Goal: Task Accomplishment & Management: Manage account settings

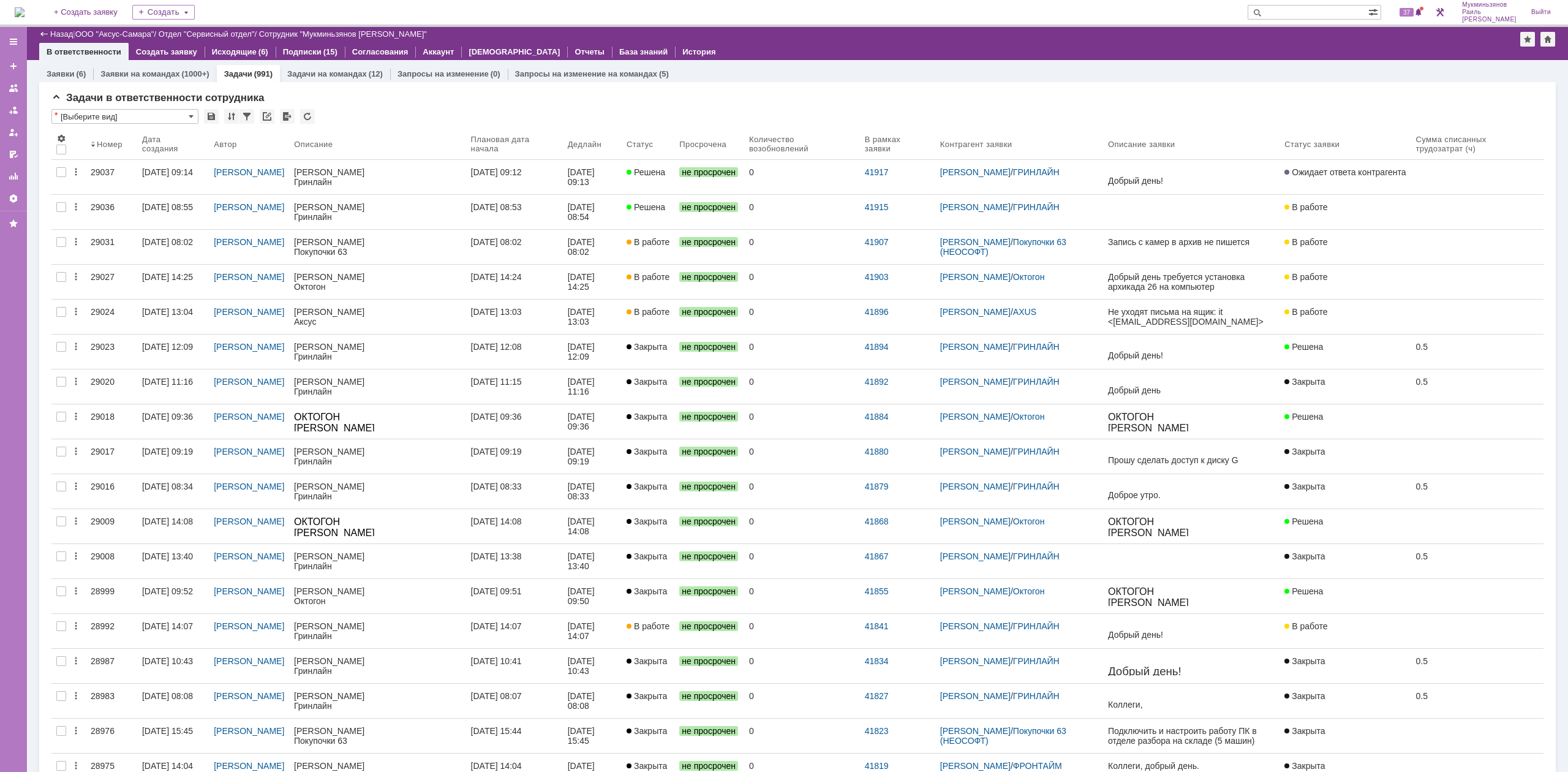
scroll to position [638, 0]
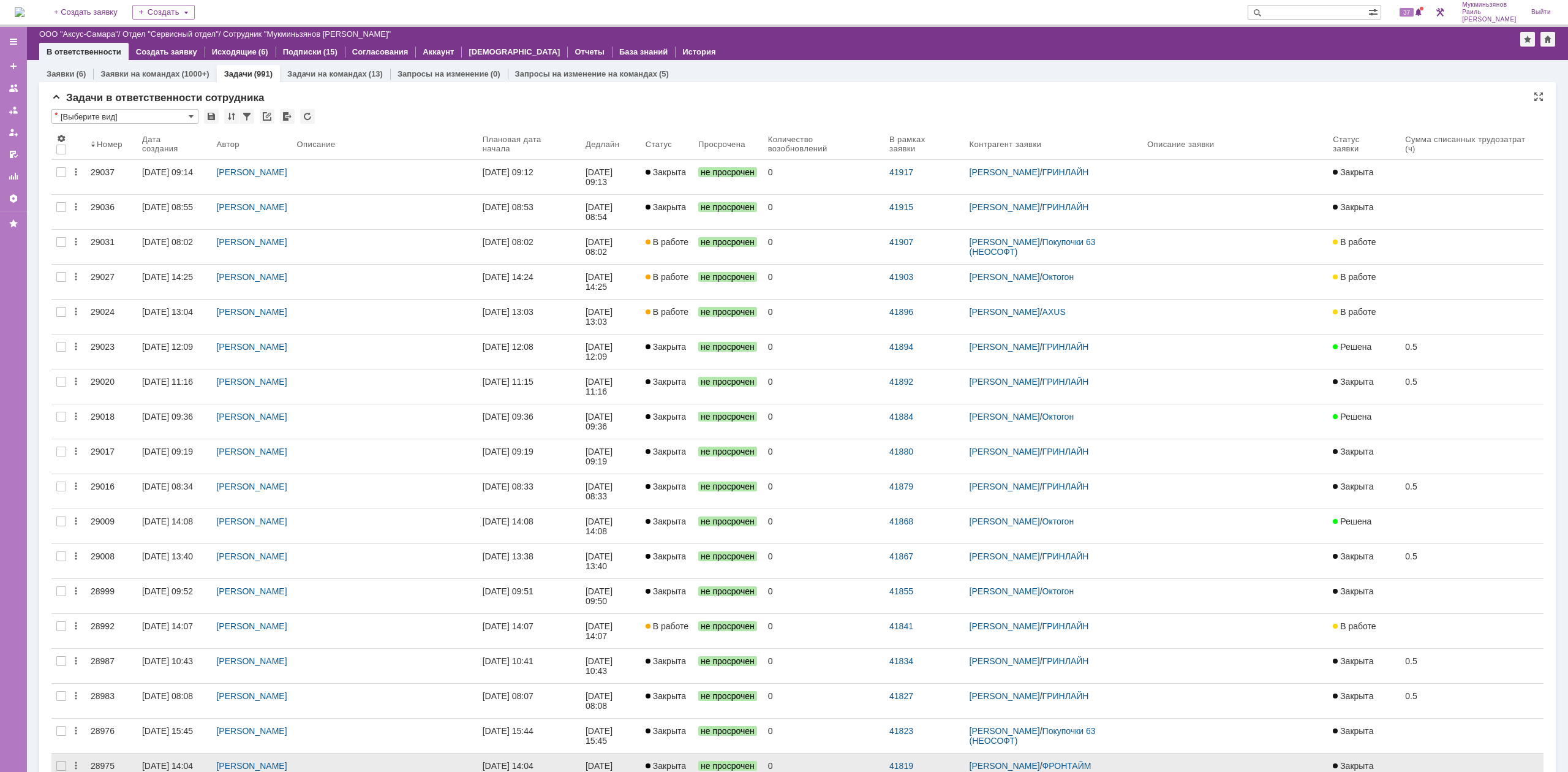
scroll to position [486, 0]
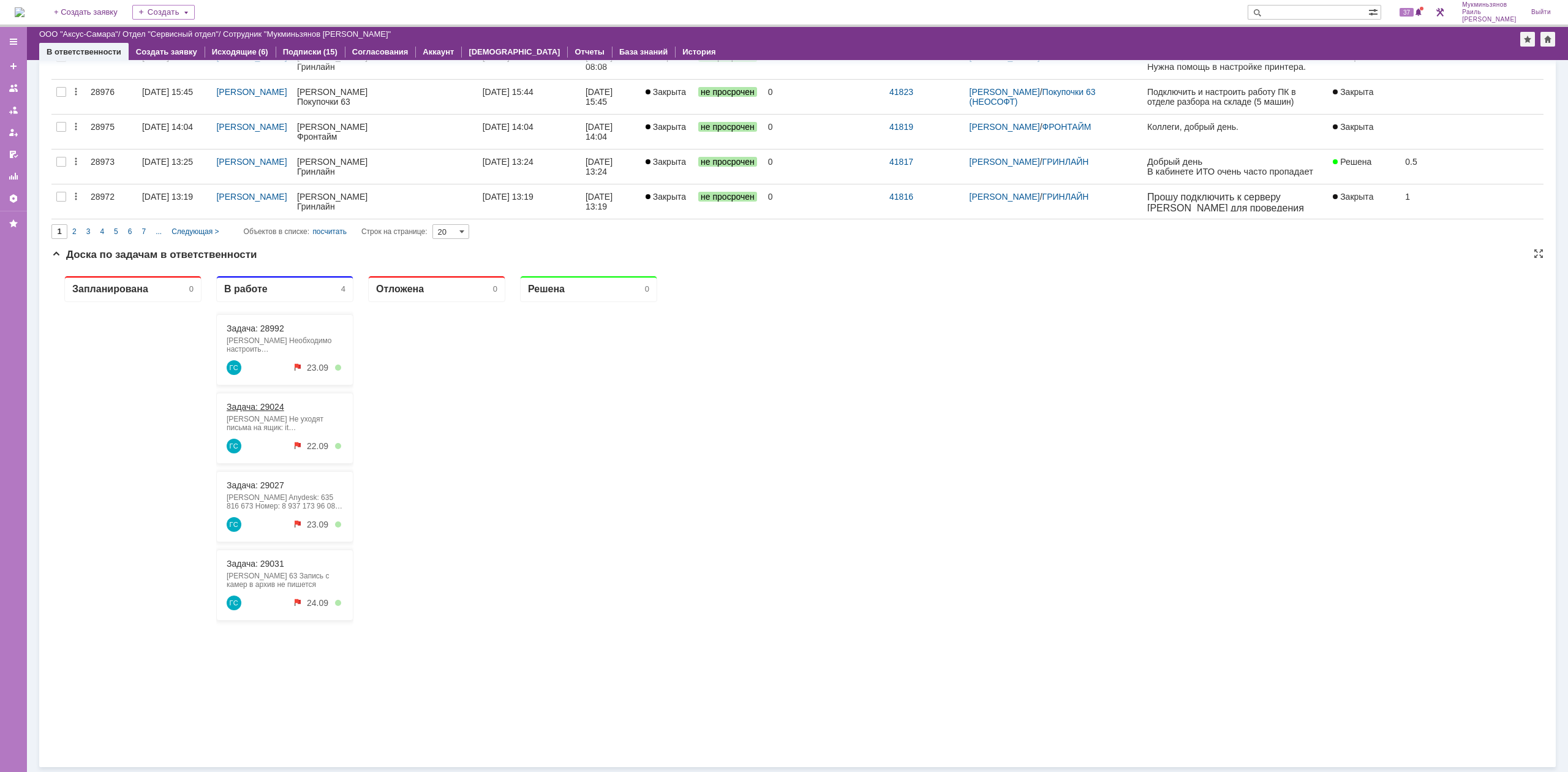
click at [271, 403] on link "Задача: 29024" at bounding box center [256, 407] width 58 height 10
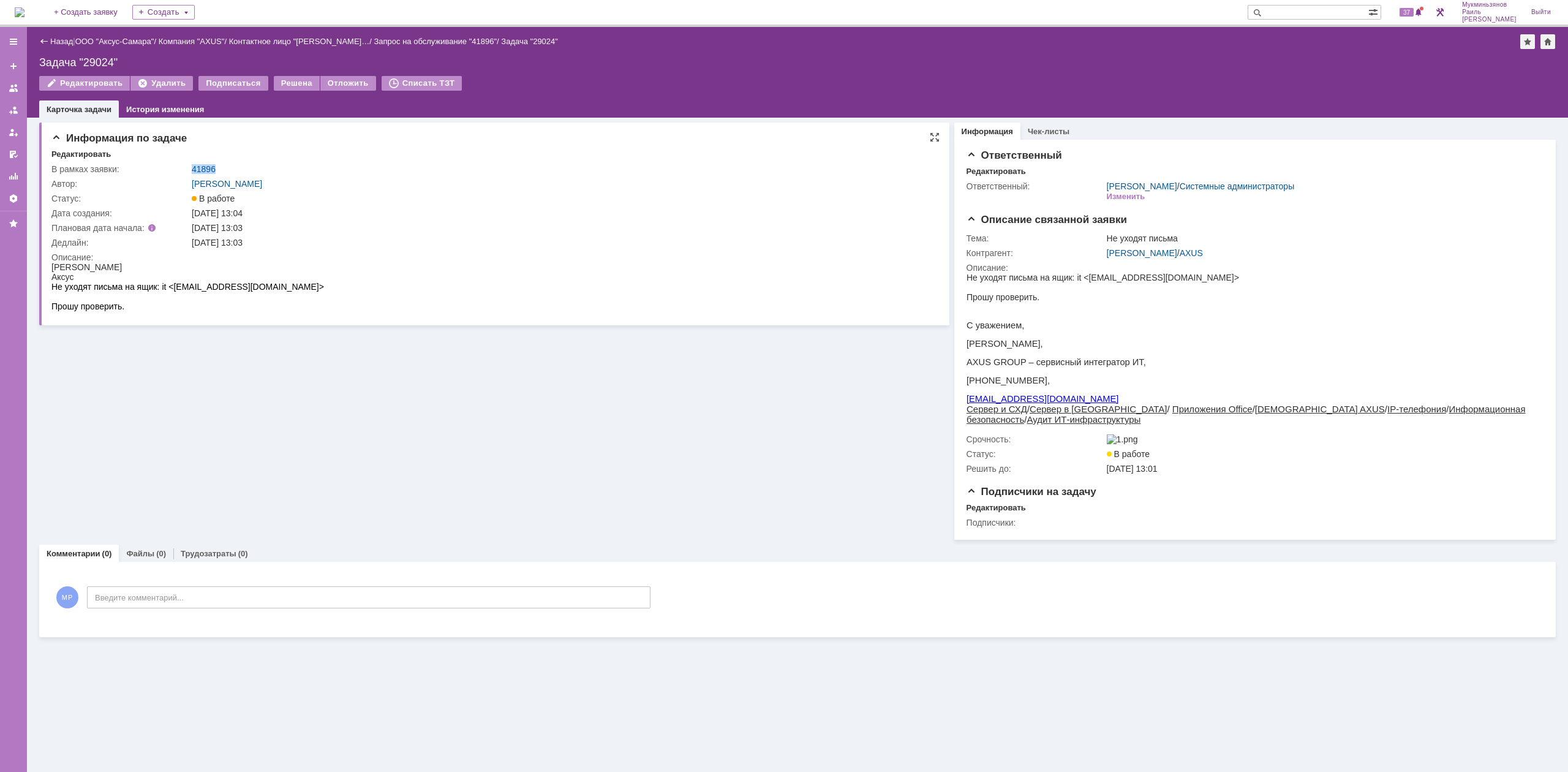
drag, startPoint x: 221, startPoint y: 170, endPoint x: 190, endPoint y: 170, distance: 31.0
click at [190, 170] on td "41896" at bounding box center [560, 169] width 741 height 15
copy link "41896"
click at [24, 15] on img at bounding box center [20, 12] width 10 height 10
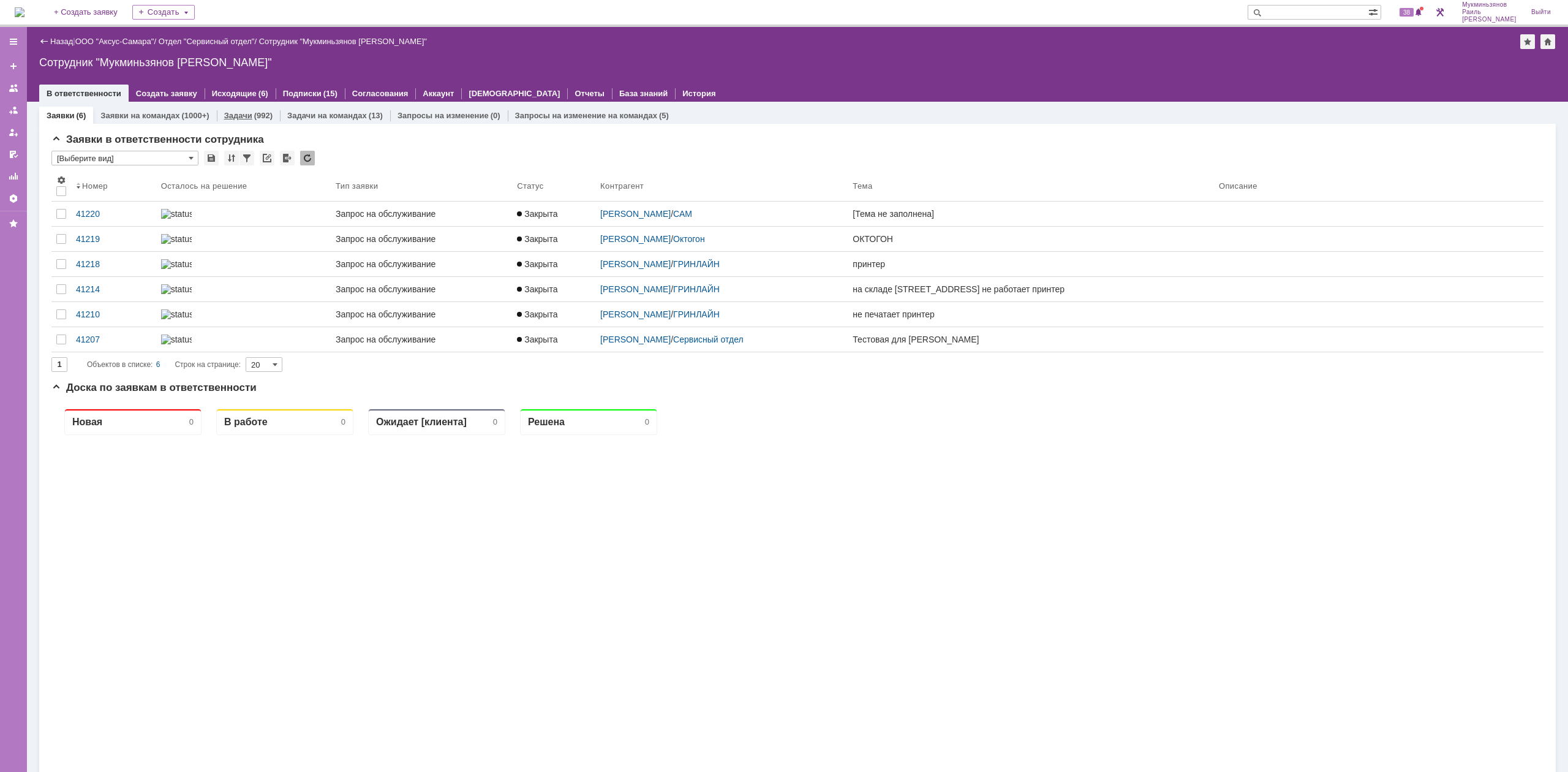
click at [271, 118] on div "Задачи (992)" at bounding box center [249, 116] width 63 height 18
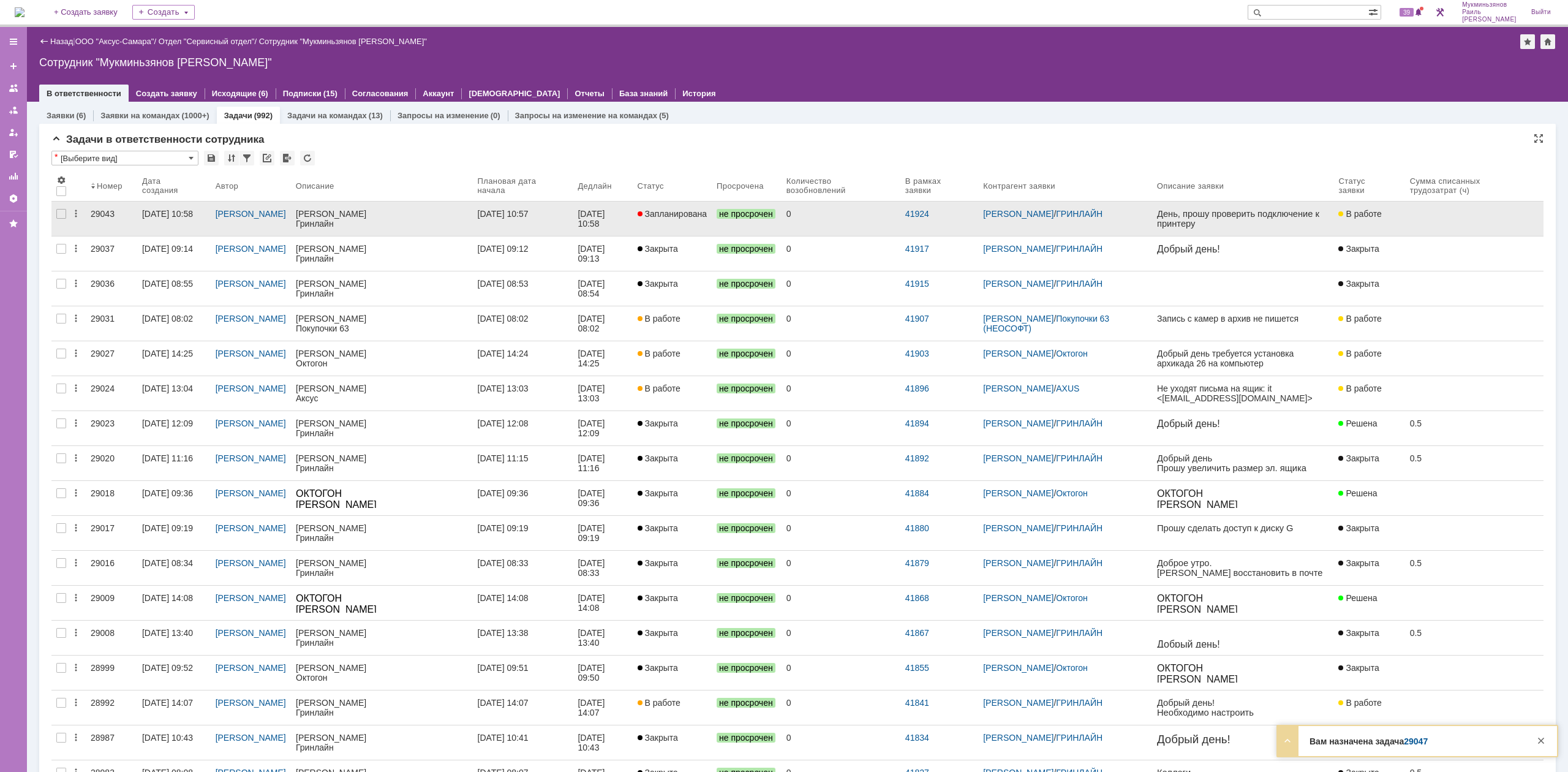
click at [569, 216] on div "[DATE] 10:57" at bounding box center [522, 214] width 90 height 10
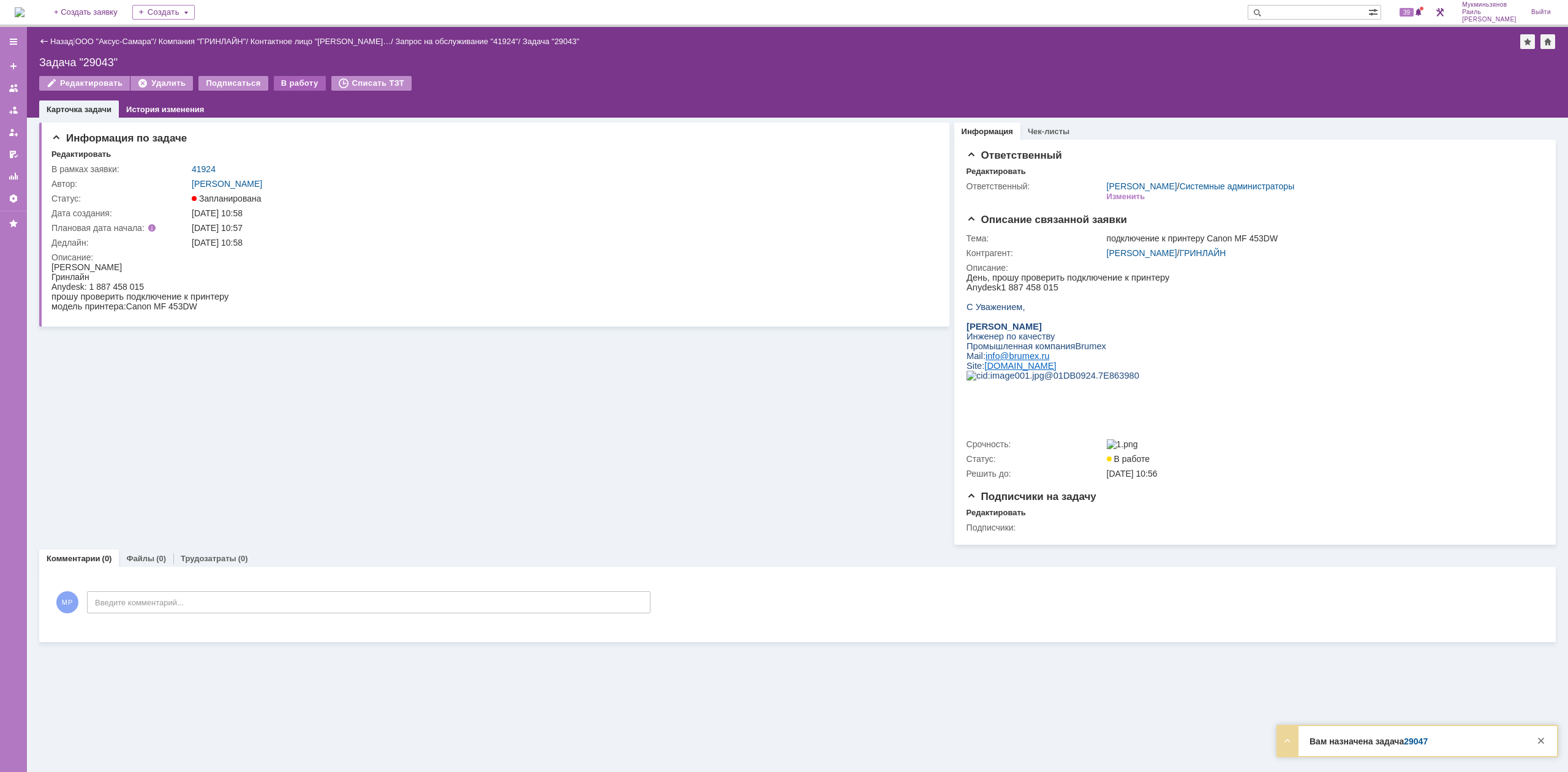
click at [286, 82] on div "В работу" at bounding box center [300, 83] width 52 height 15
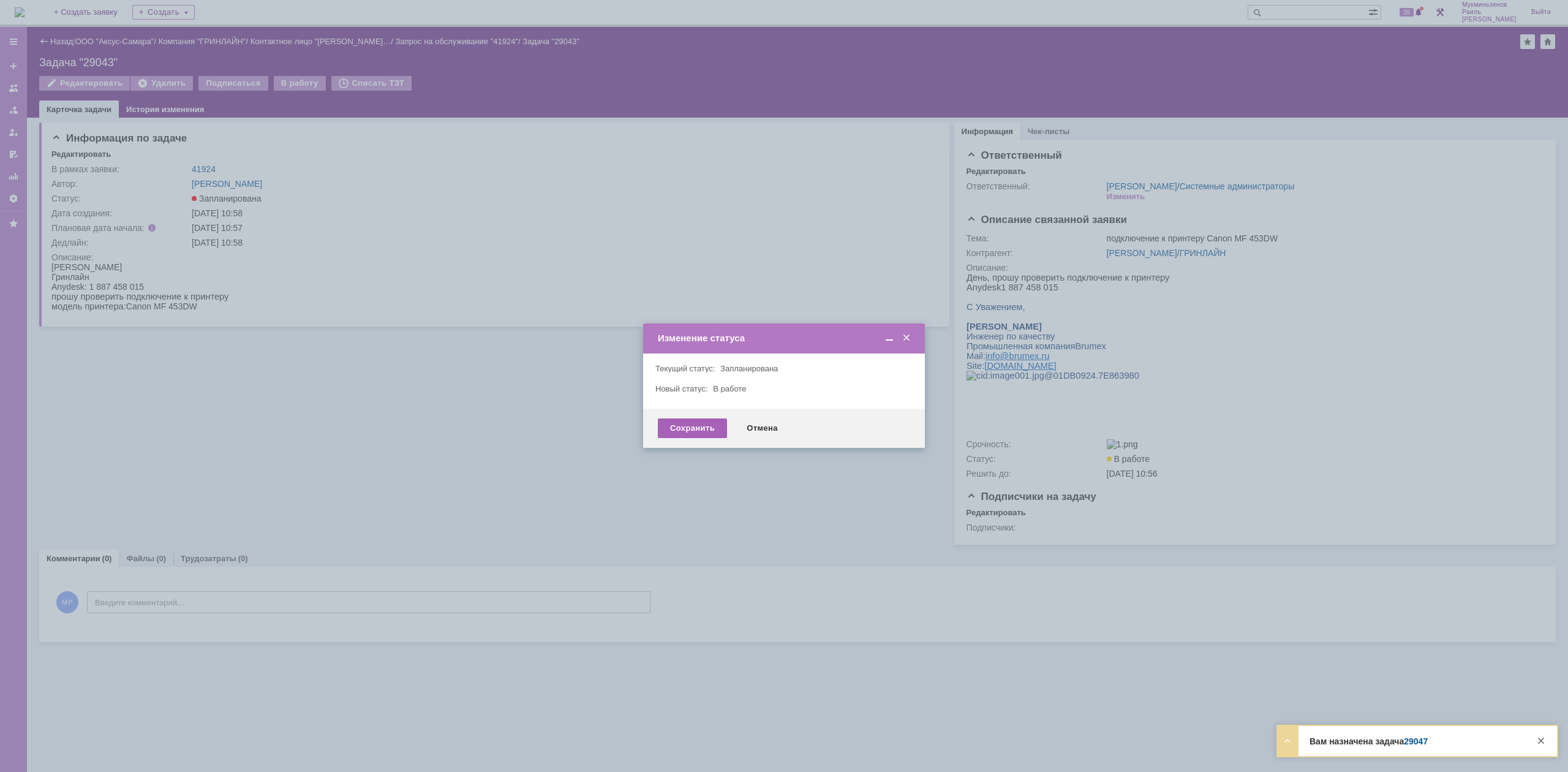
click at [669, 431] on div "Сохранить" at bounding box center [692, 428] width 69 height 20
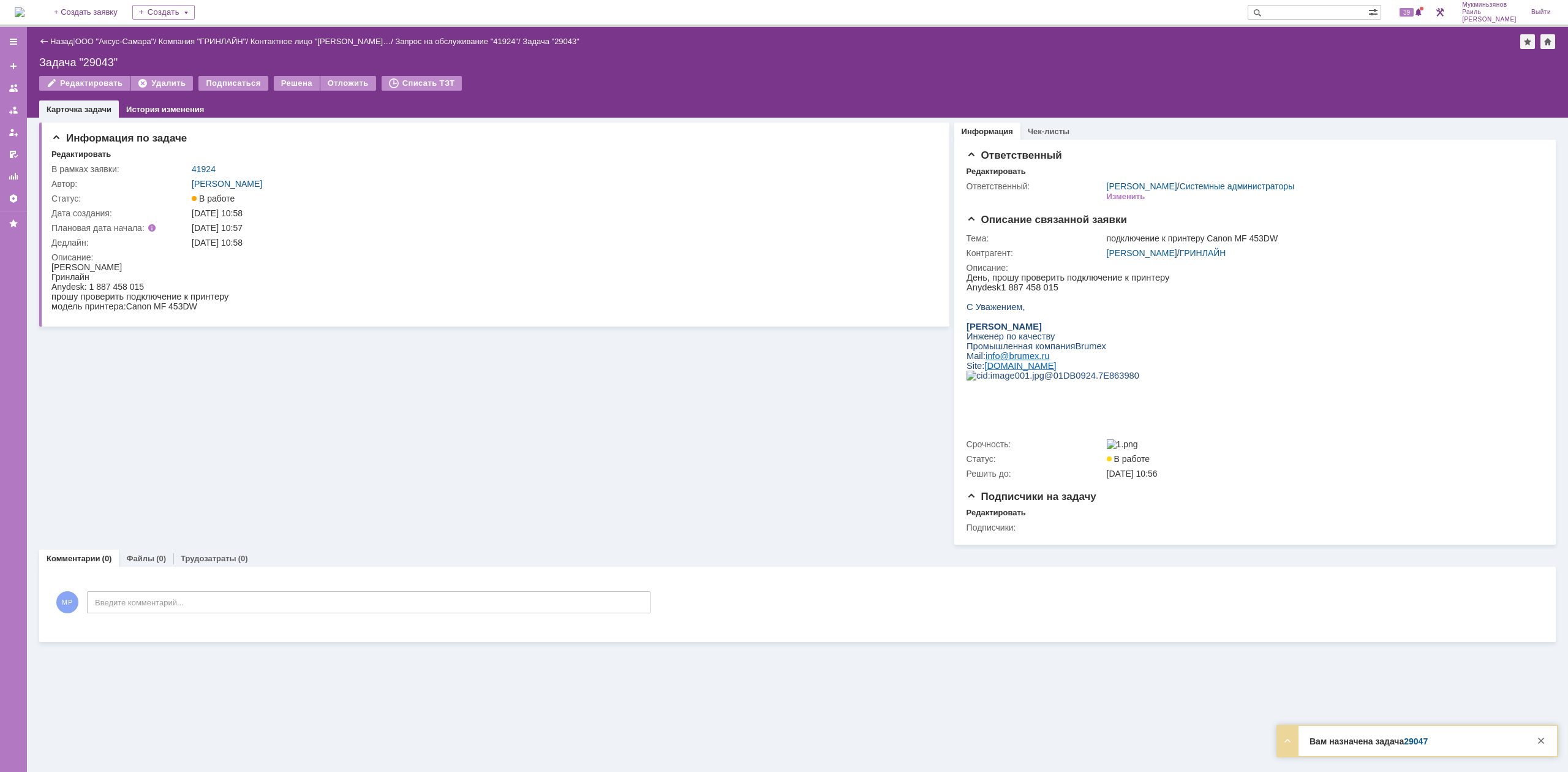
click at [24, 15] on img at bounding box center [20, 12] width 10 height 10
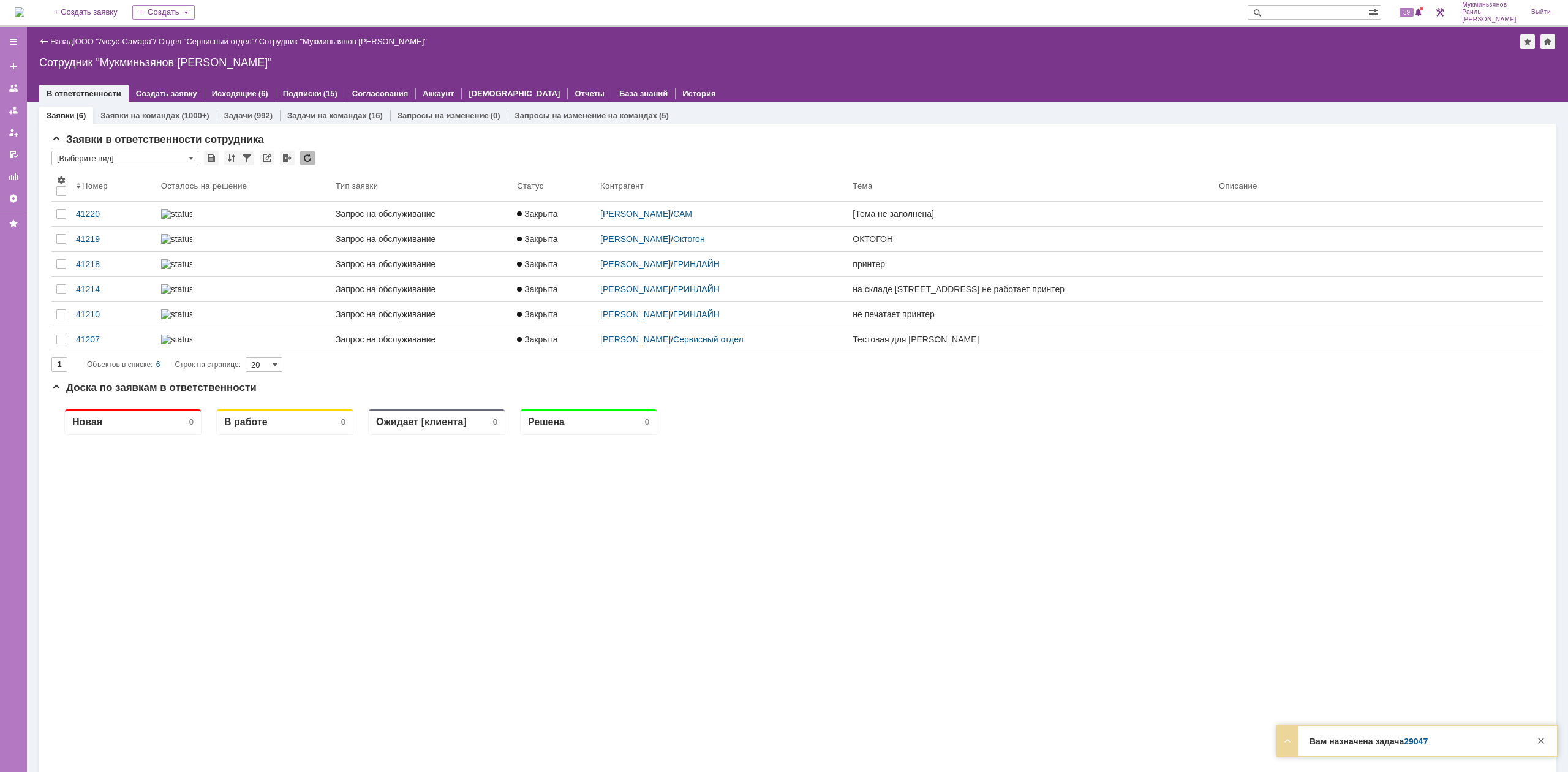
click at [270, 120] on div "Задачи (992)" at bounding box center [249, 116] width 63 height 18
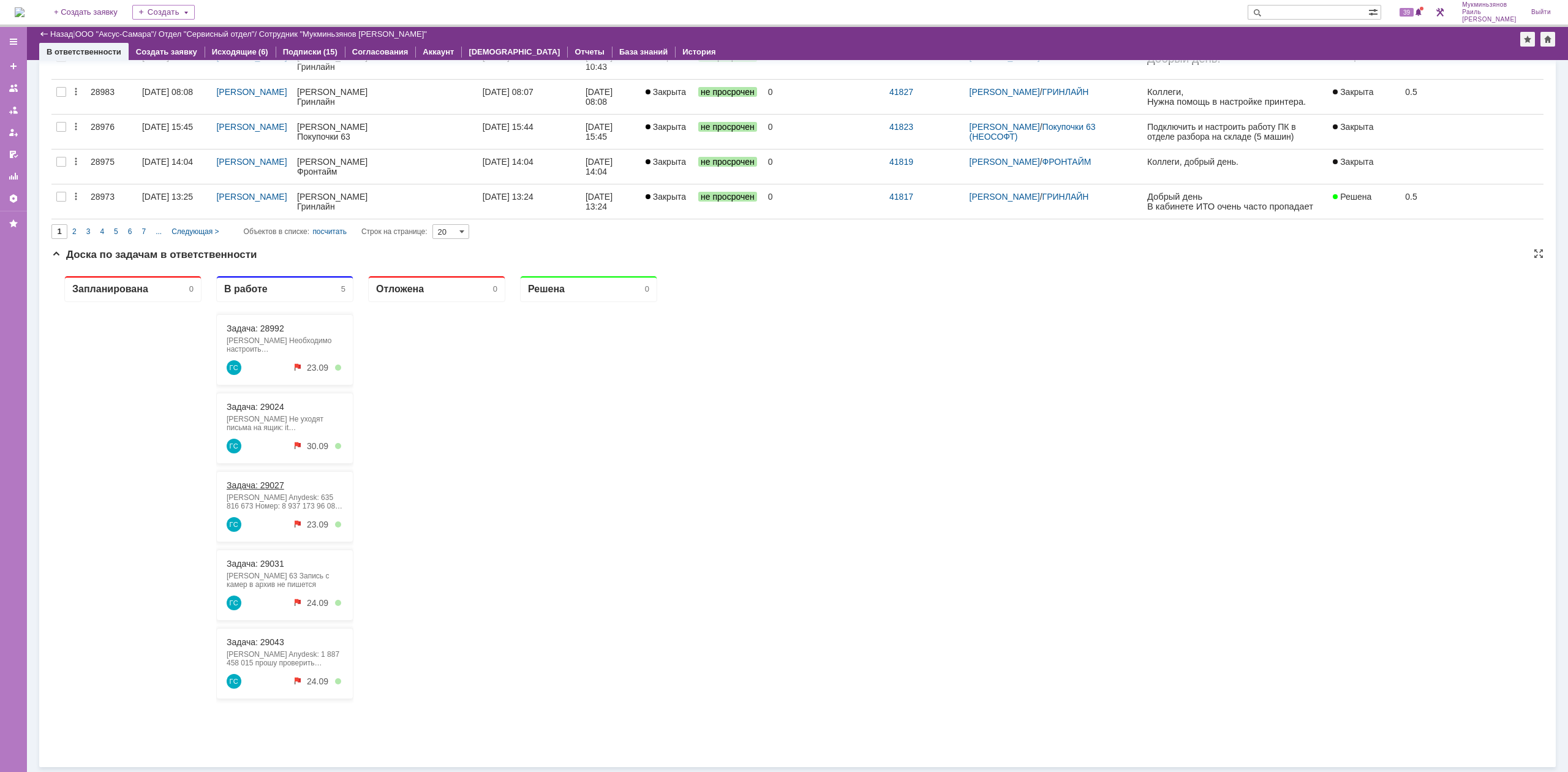
click at [263, 486] on link "Задача: 29027" at bounding box center [256, 485] width 58 height 10
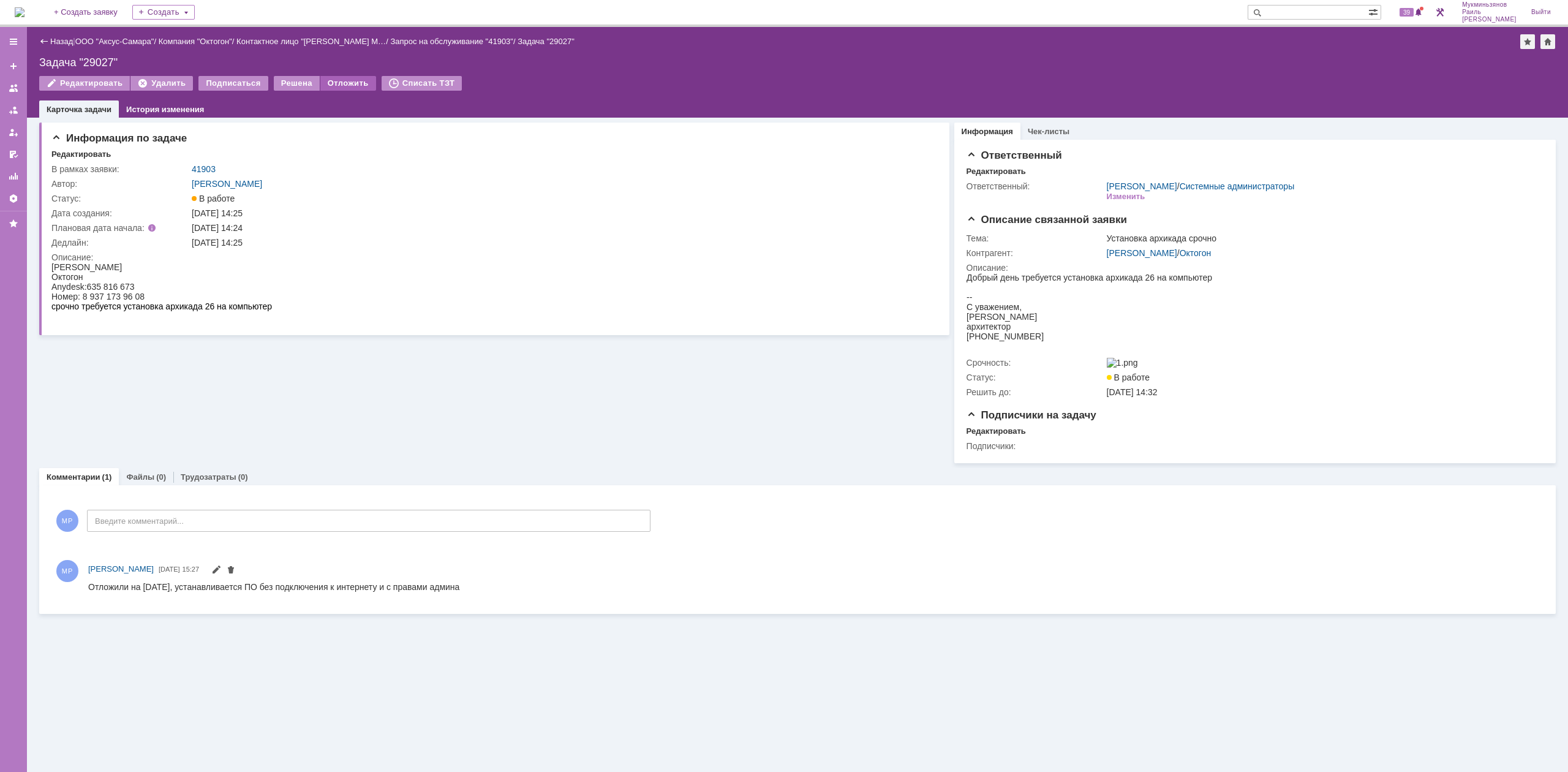
click at [334, 89] on div "Отложить" at bounding box center [348, 83] width 56 height 15
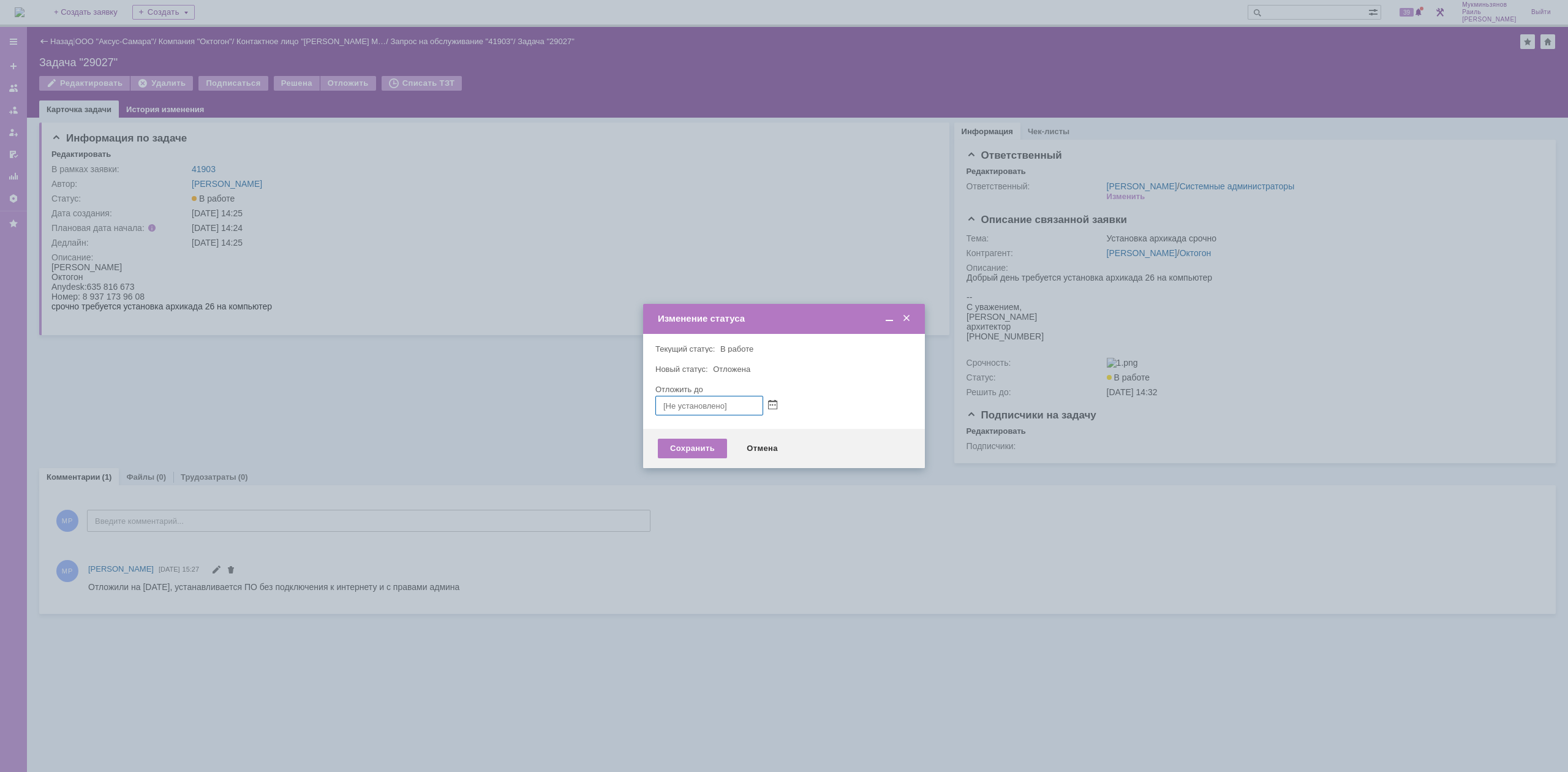
click at [911, 324] on div at bounding box center [896, 319] width 34 height 11
click at [907, 316] on span at bounding box center [906, 319] width 12 height 11
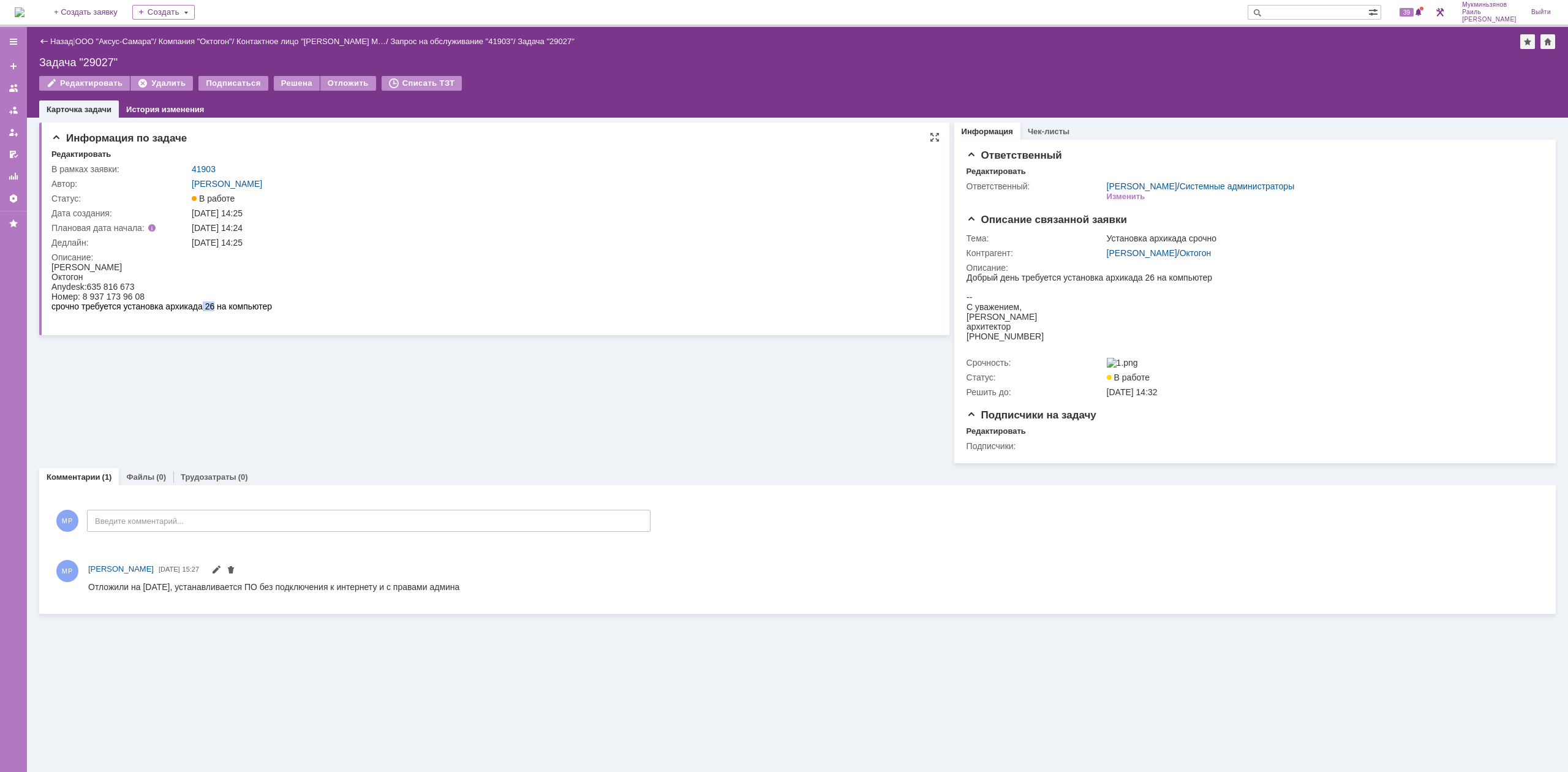
drag, startPoint x: 203, startPoint y: 308, endPoint x: 213, endPoint y: 308, distance: 10.0
click at [213, 308] on div "срочно требуется установка архикада 26 на компьютер" at bounding box center [161, 306] width 221 height 10
click at [1128, 194] on div "Изменить" at bounding box center [1125, 197] width 38 height 10
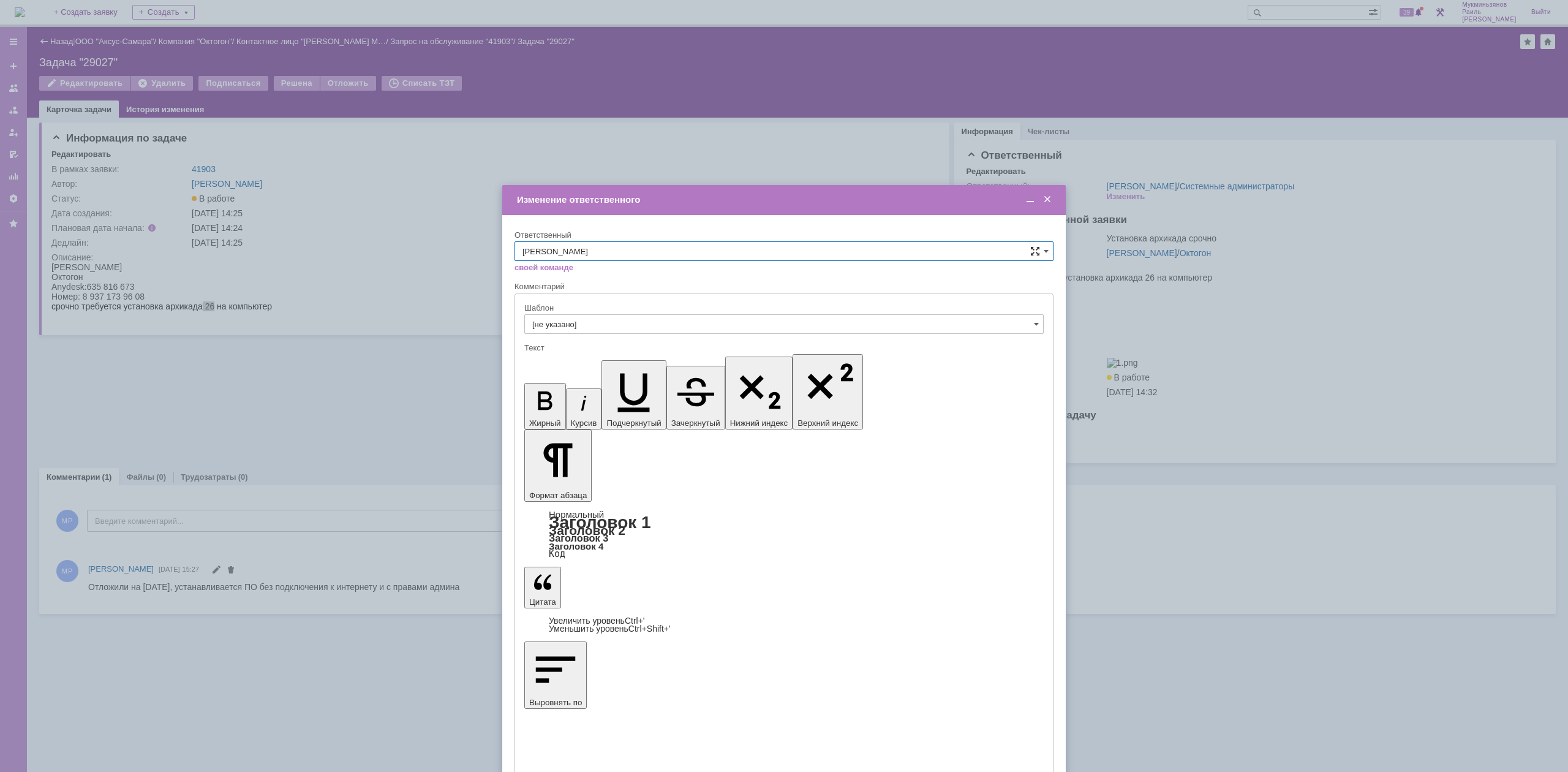
click at [1037, 249] on span at bounding box center [1035, 251] width 10 height 10
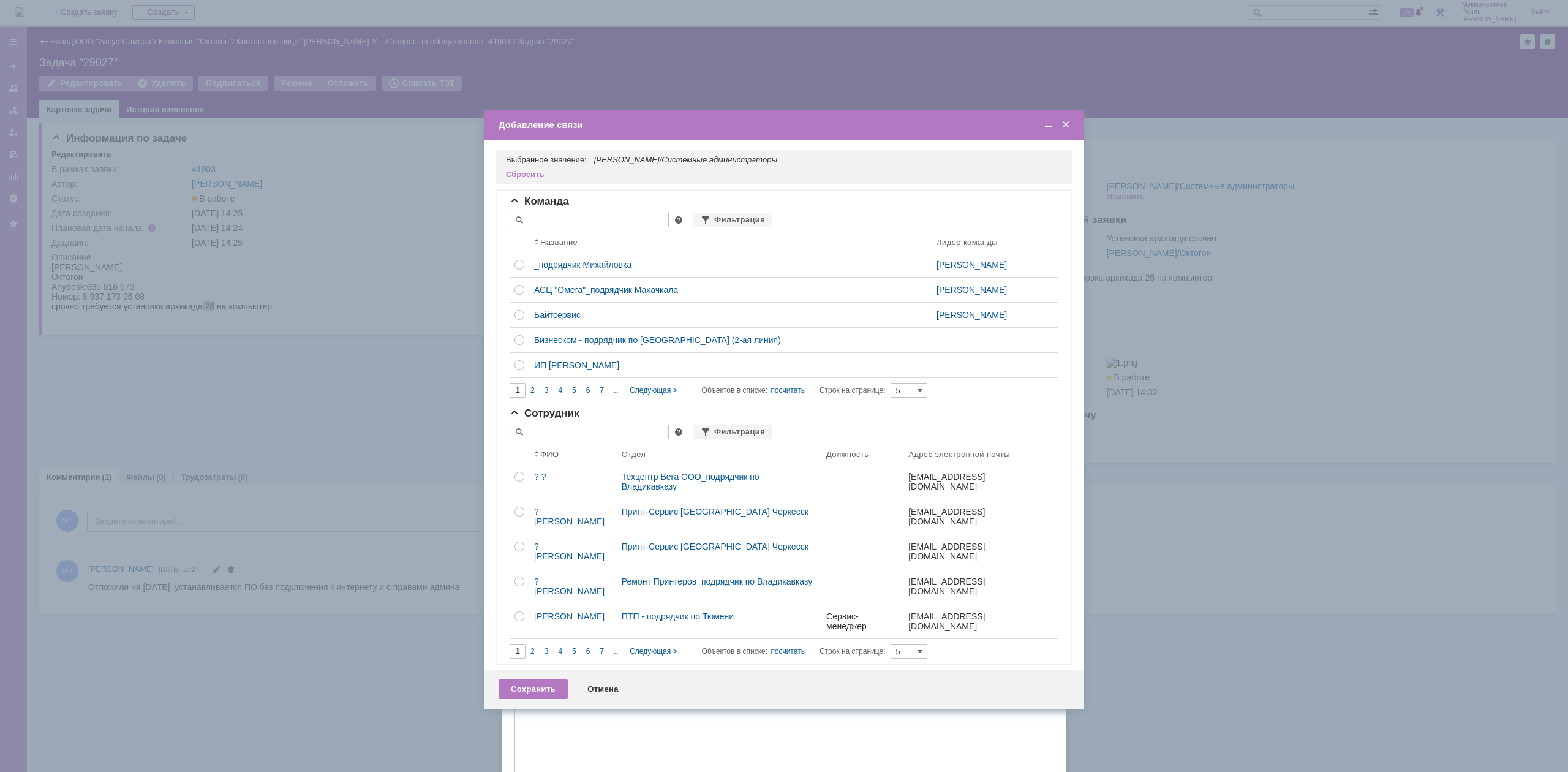
click at [1062, 120] on span at bounding box center [1065, 125] width 12 height 11
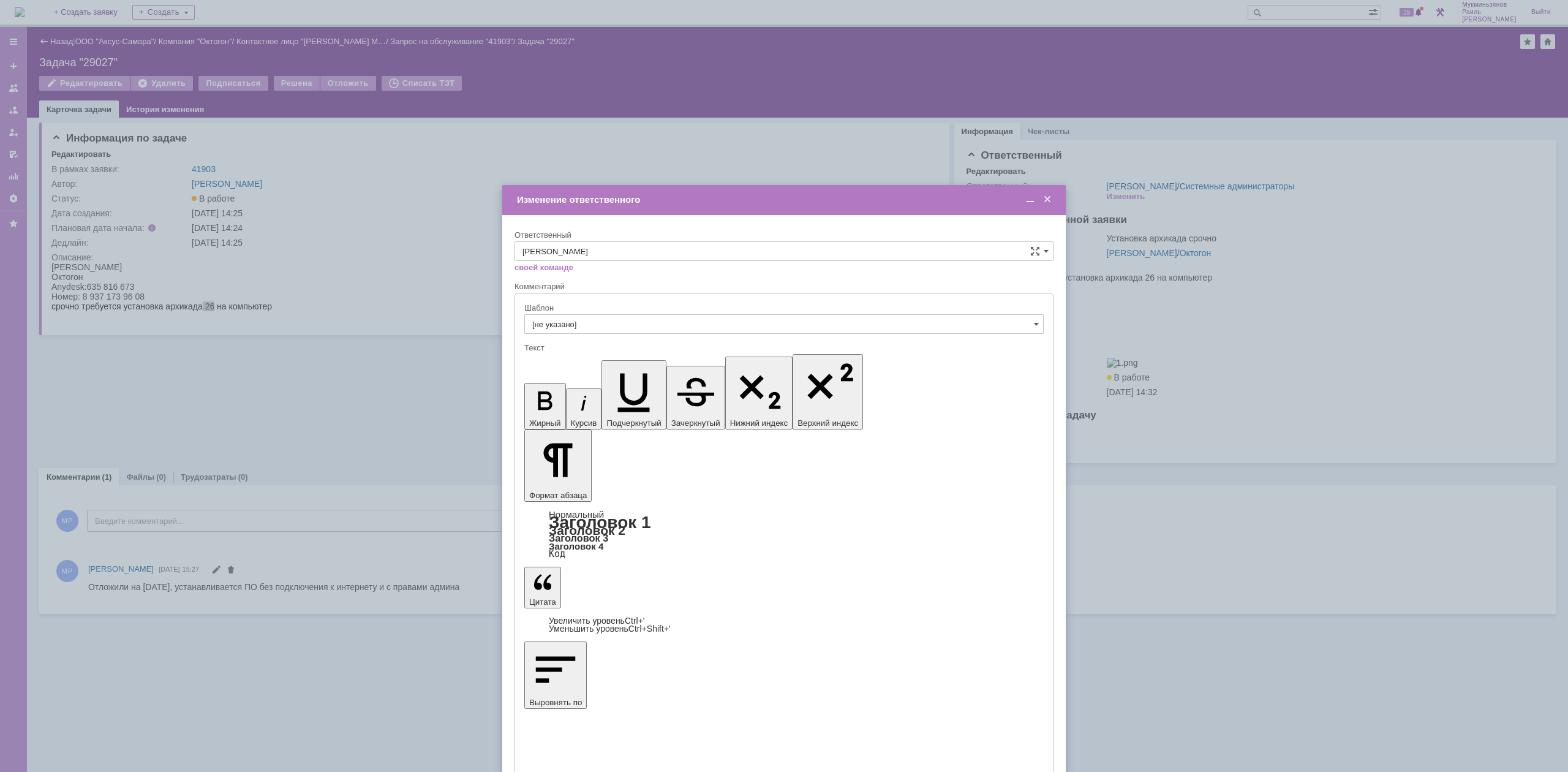
click at [1051, 194] on span at bounding box center [1047, 200] width 12 height 11
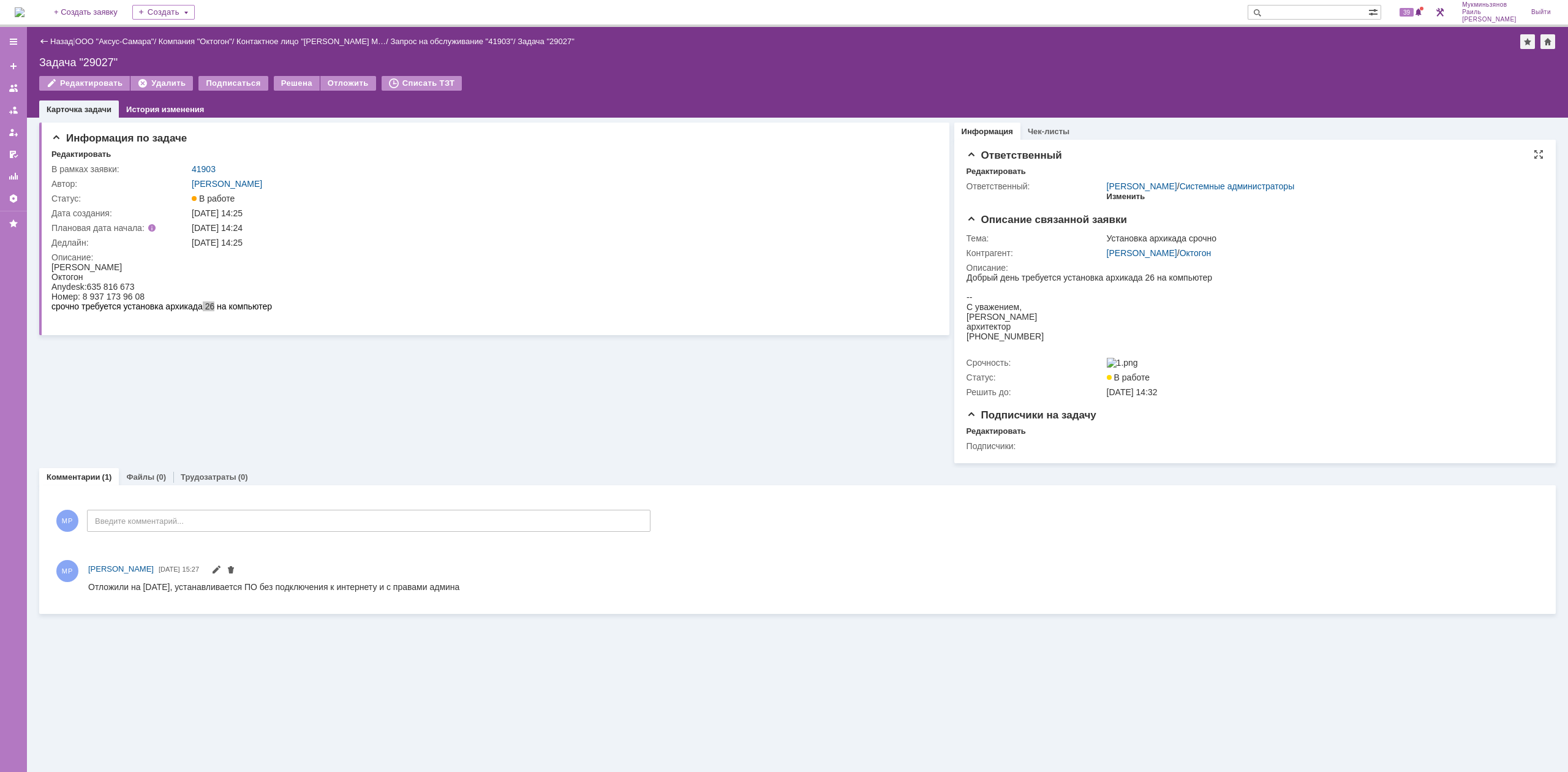
click at [1120, 197] on div "Изменить" at bounding box center [1125, 197] width 38 height 10
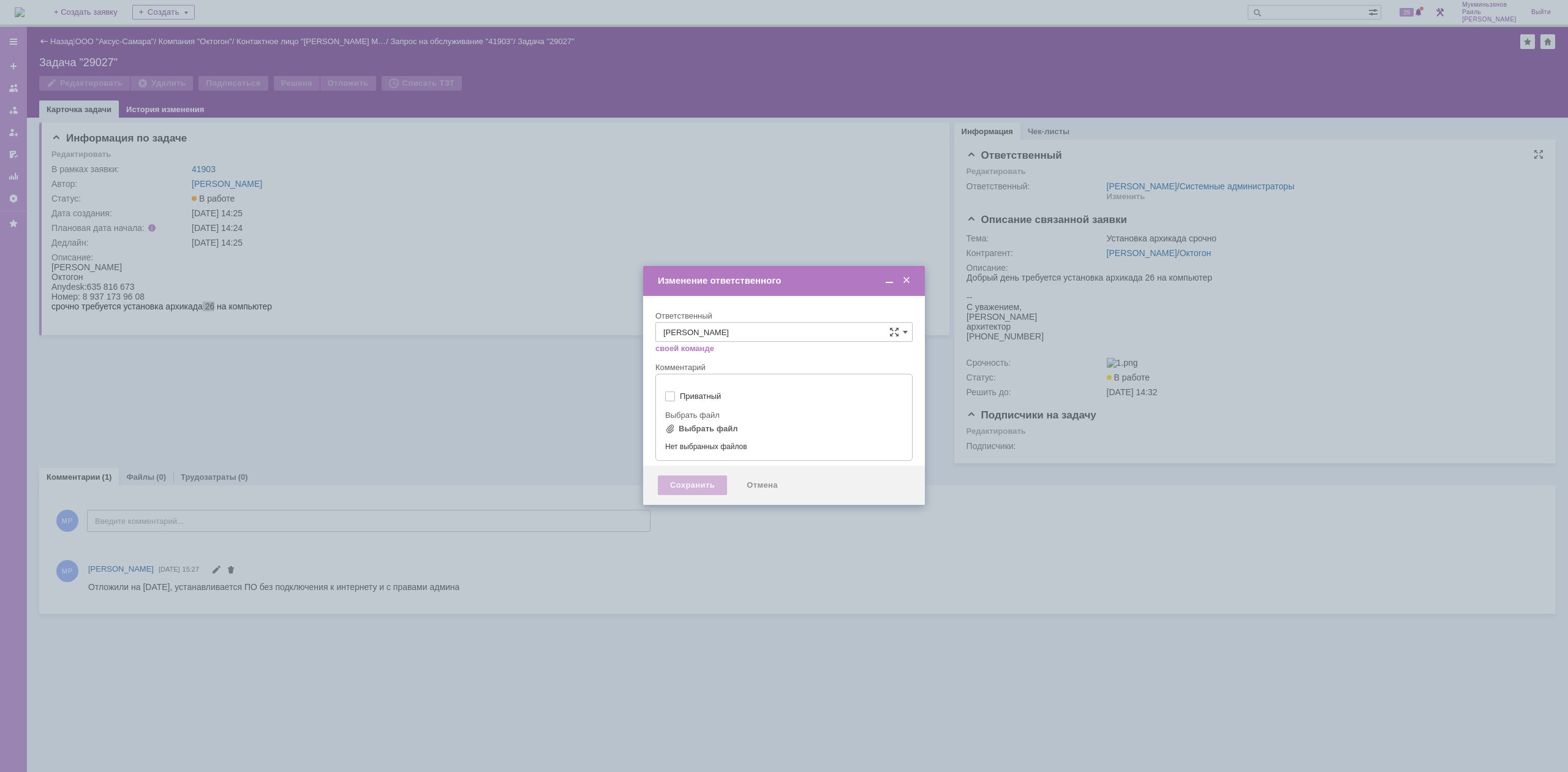
type input "[не указано]"
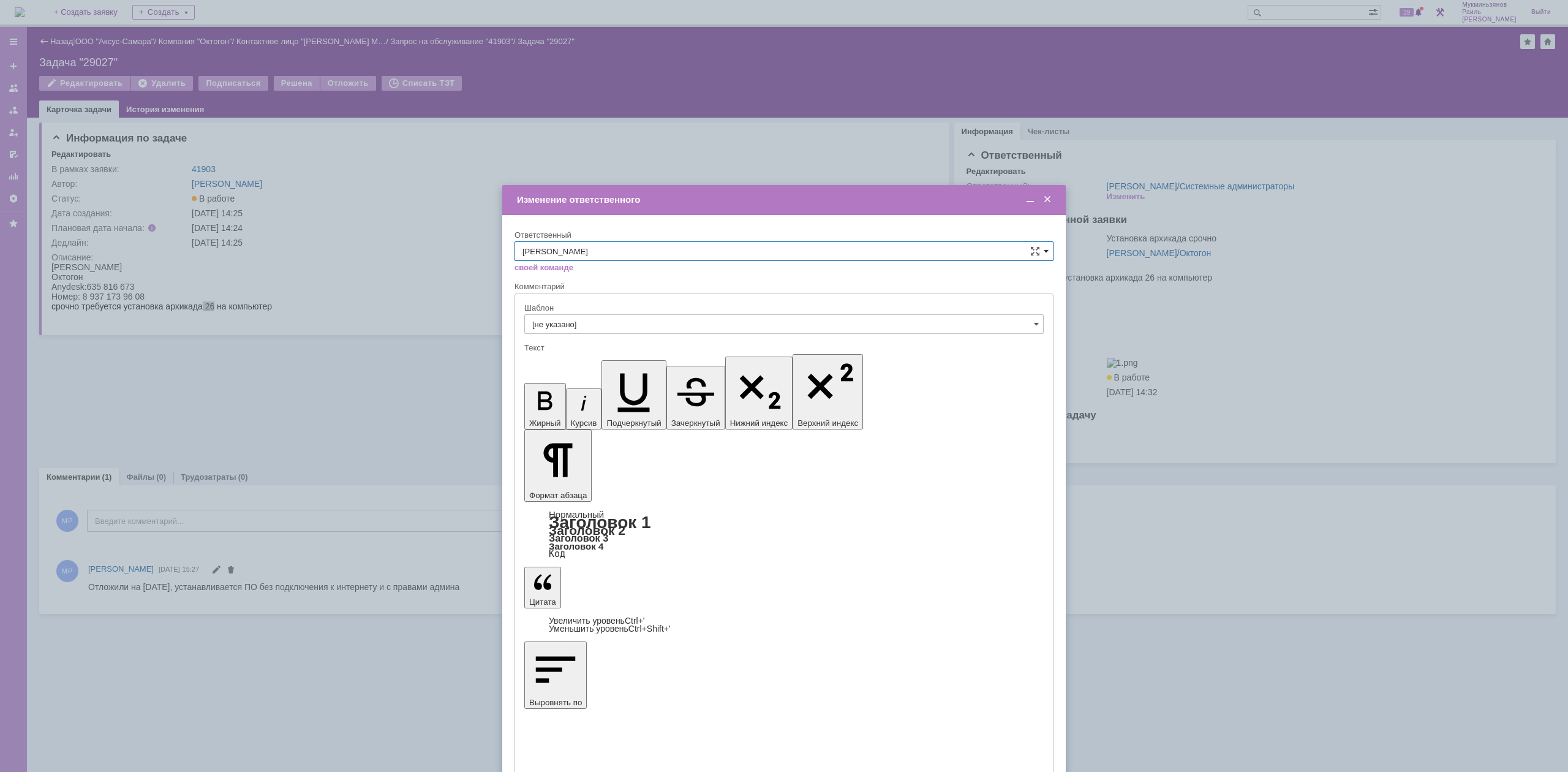
click at [1045, 250] on span at bounding box center [1046, 251] width 5 height 10
click at [601, 353] on span "Гавриленко Дмитрий Максимович" at bounding box center [784, 355] width 523 height 10
type input "Гавриленко Дмитрий Максимович"
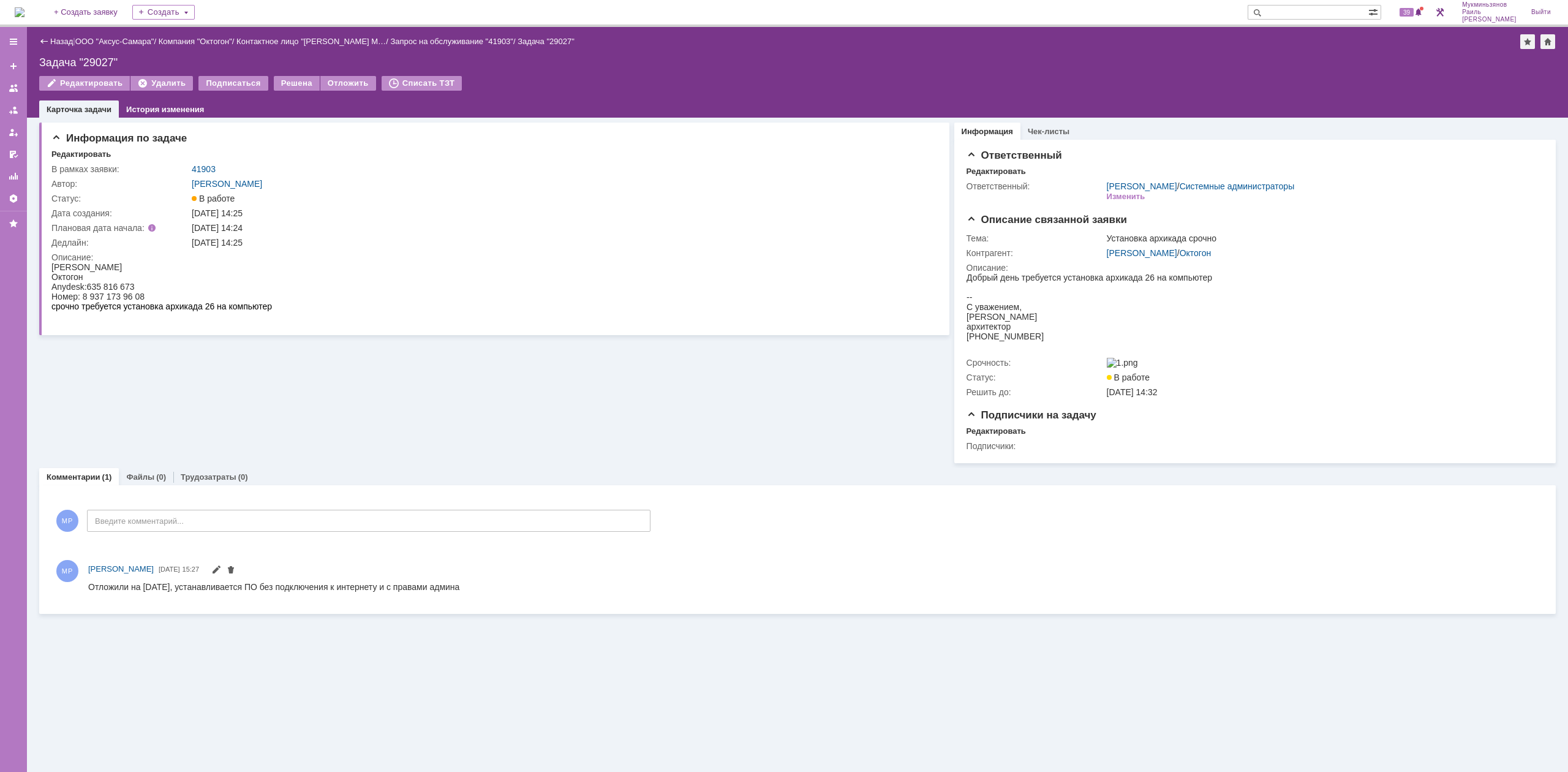
click at [24, 12] on img at bounding box center [20, 12] width 10 height 10
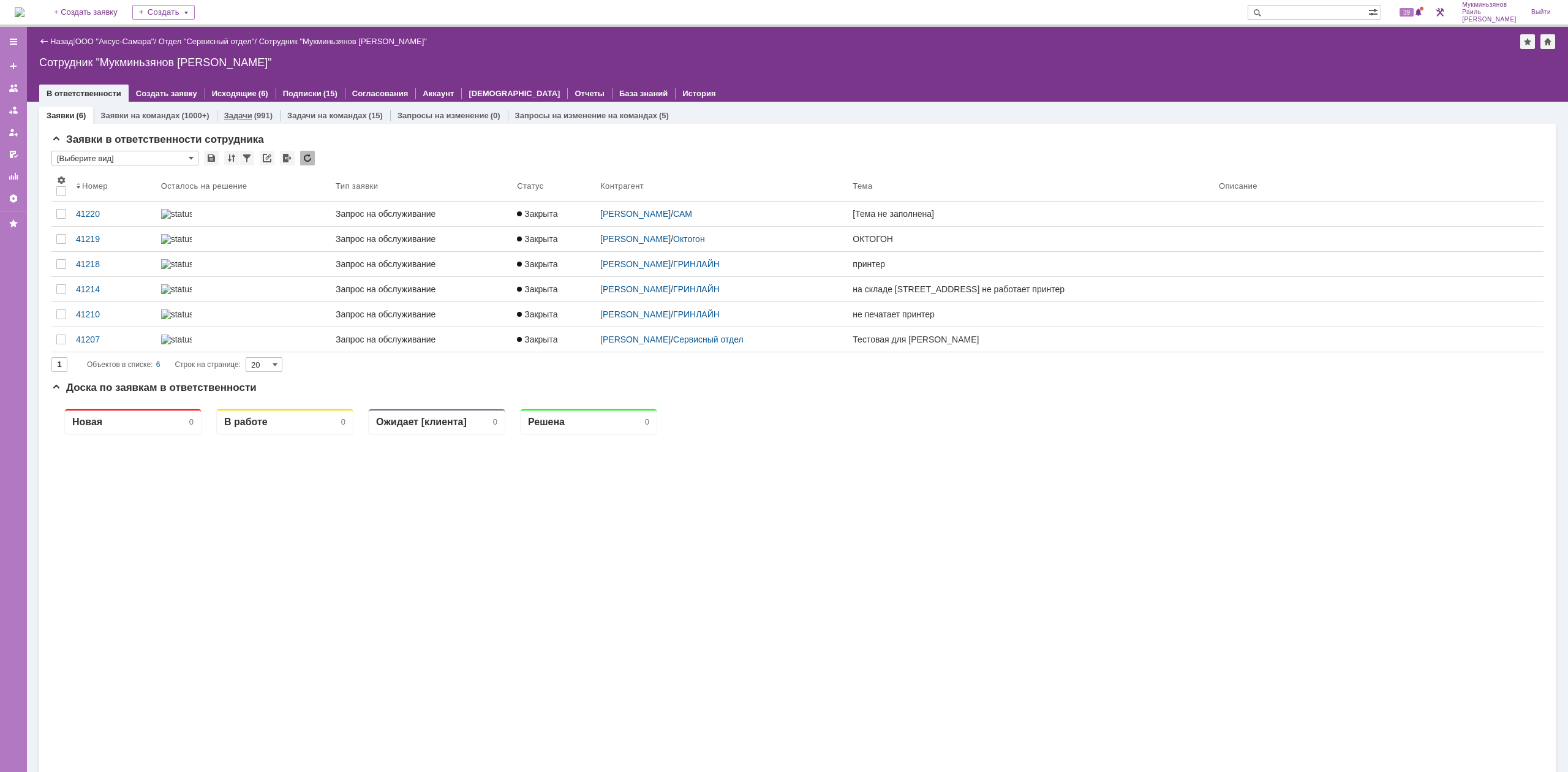
click at [254, 113] on div "(991)" at bounding box center [263, 115] width 19 height 9
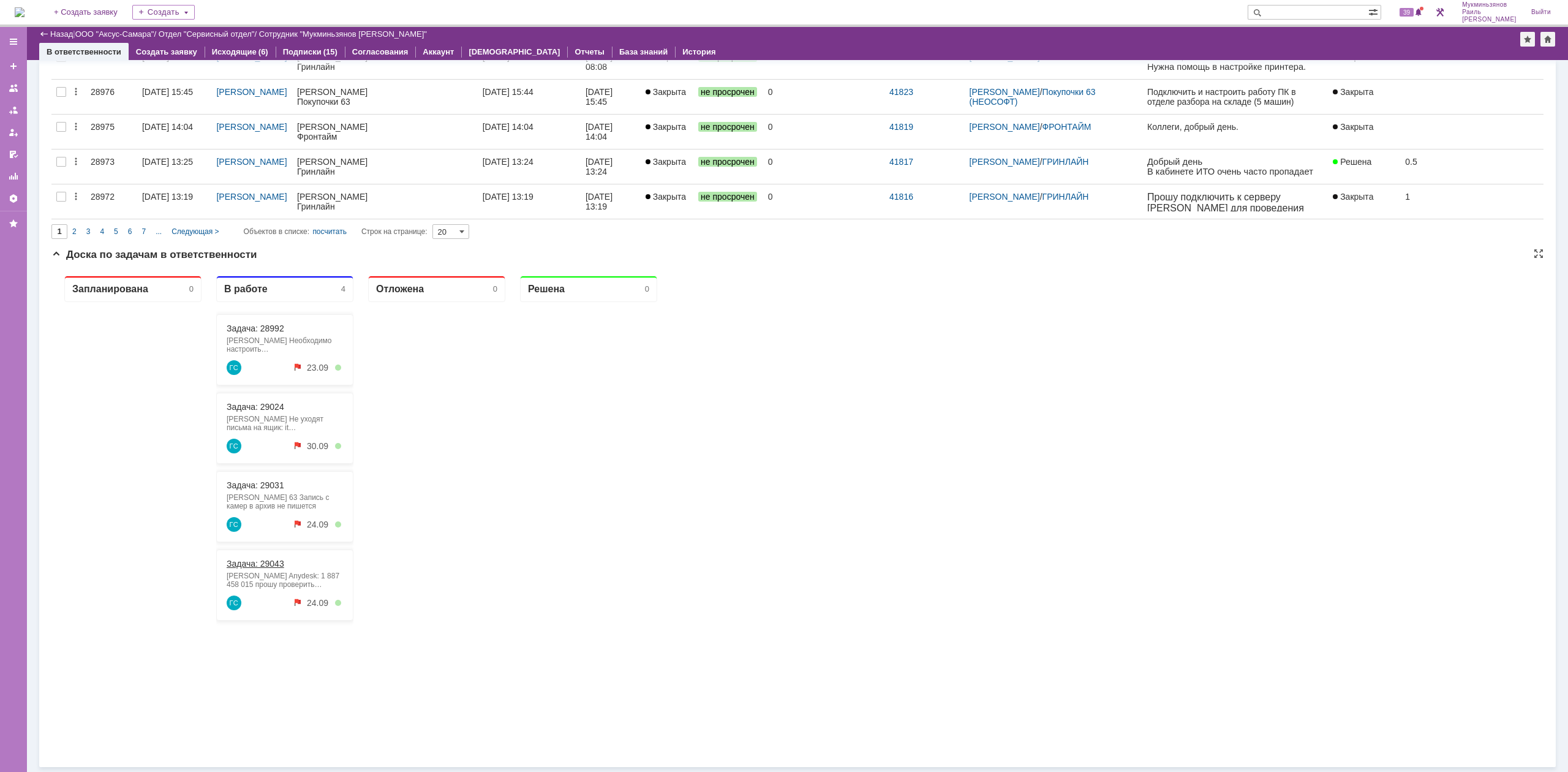
click at [263, 563] on link "Задача: 29043" at bounding box center [256, 564] width 58 height 10
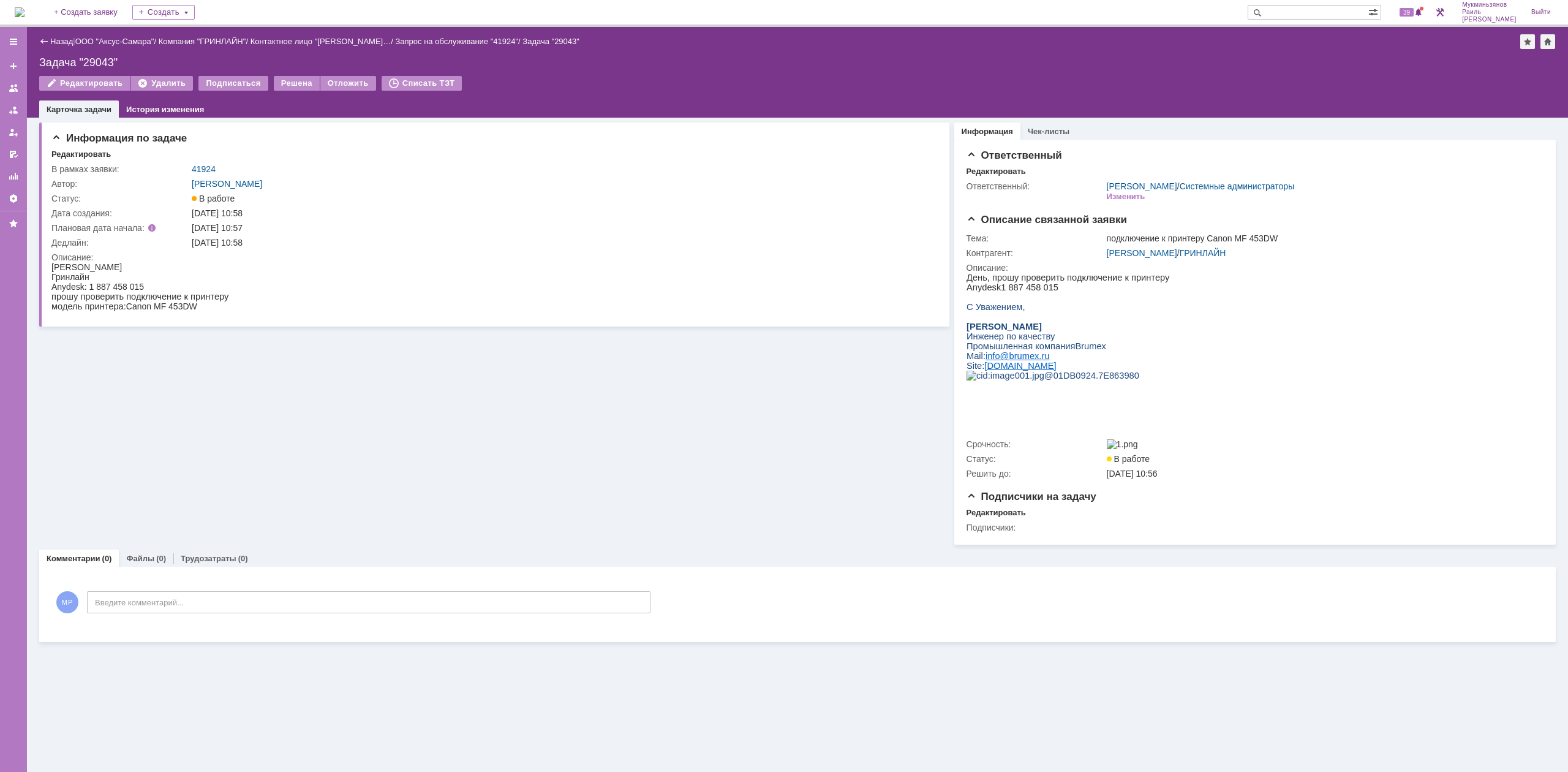
click at [93, 287] on div "Anydesk: 1 887 458 015" at bounding box center [140, 286] width 177 height 10
drag, startPoint x: 90, startPoint y: 286, endPoint x: 146, endPoint y: 286, distance: 56.0
click at [146, 286] on div "Anydesk: 1 887 458 015" at bounding box center [140, 286] width 177 height 10
copy div "1 887 458 015"
click at [1157, 250] on link "[PERSON_NAME]" at bounding box center [1142, 253] width 71 height 10
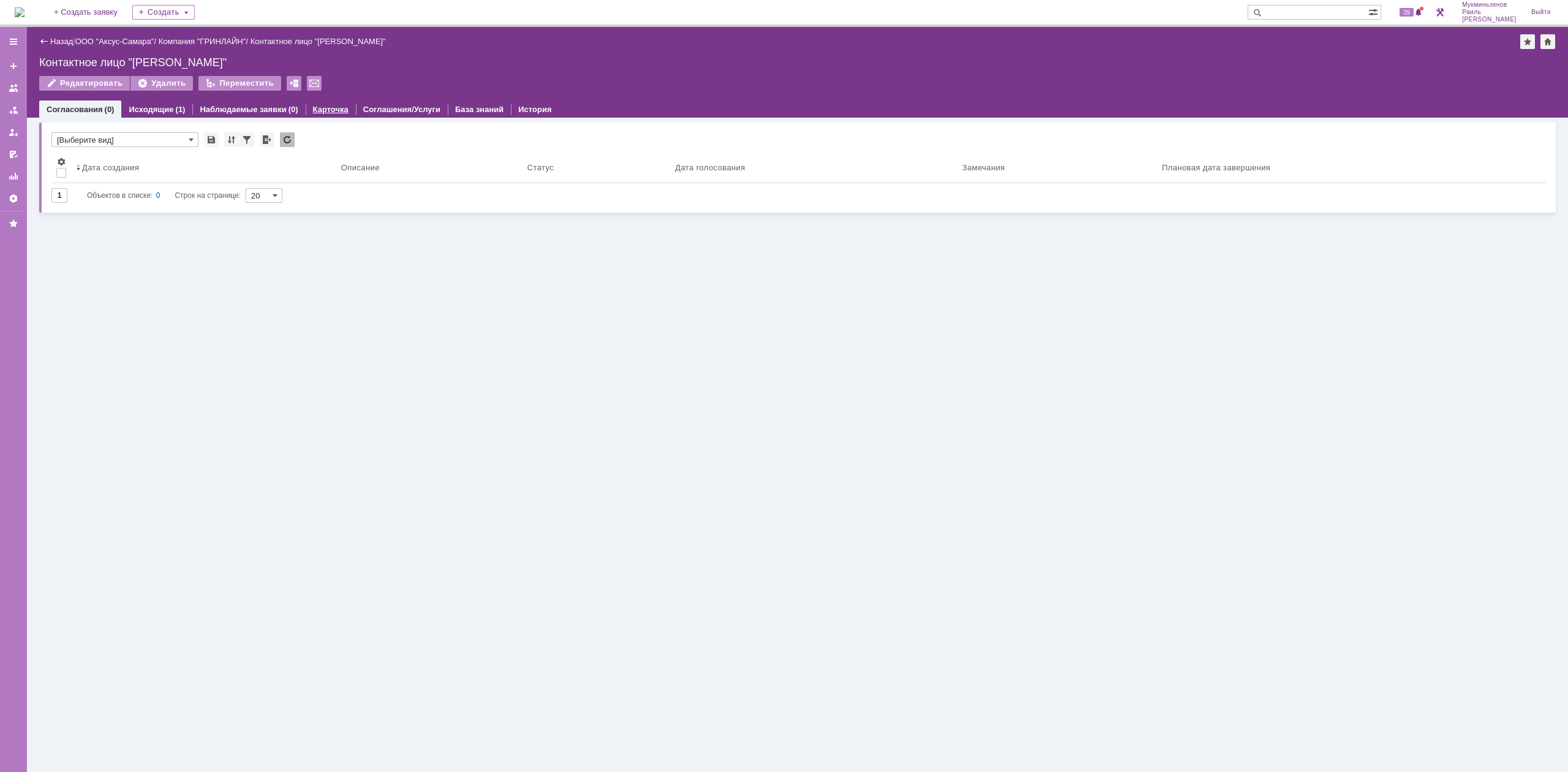
click at [324, 102] on div "Карточка" at bounding box center [331, 109] width 50 height 18
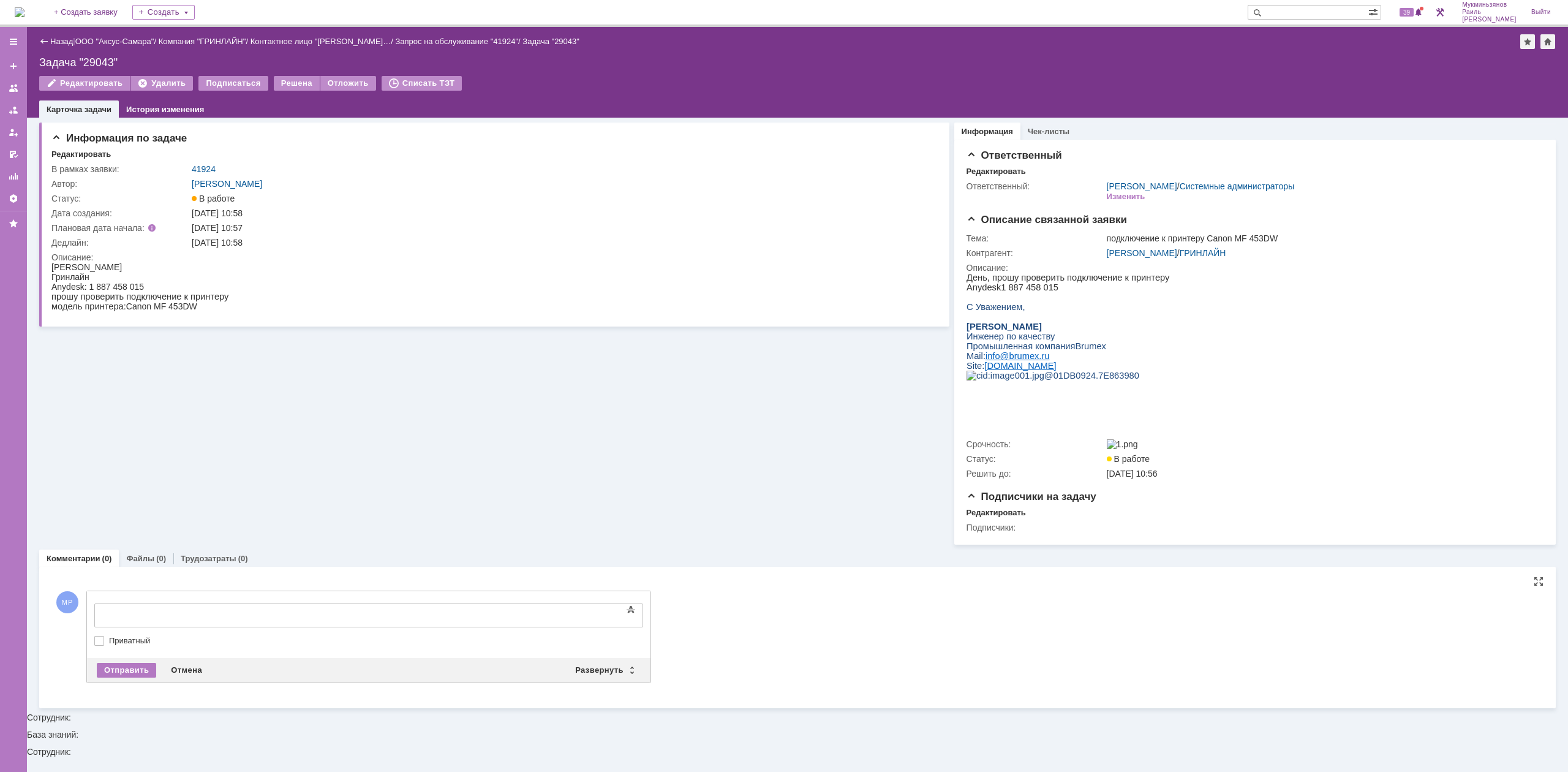
click at [273, 608] on div at bounding box center [369, 615] width 549 height 24
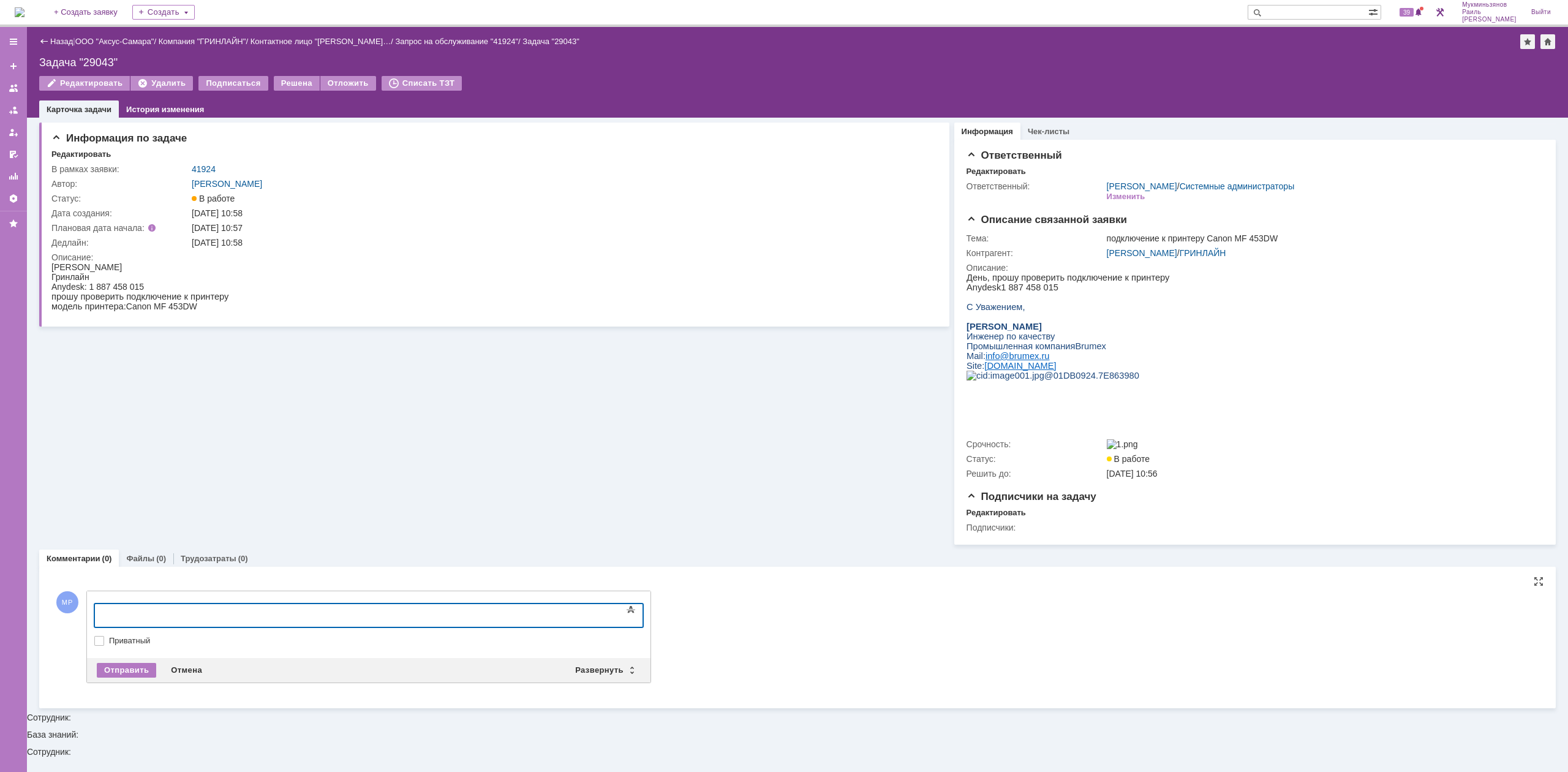
click at [273, 608] on div at bounding box center [369, 615] width 549 height 24
drag, startPoint x: 7, startPoint y: 608, endPoint x: 167, endPoint y: 1250, distance: 661.6
click at [103, 608] on html "​Настроили принтер" at bounding box center [194, 614] width 184 height 21
copy div "​Настроили принтер"
click at [123, 674] on div "Отправить" at bounding box center [126, 670] width 59 height 15
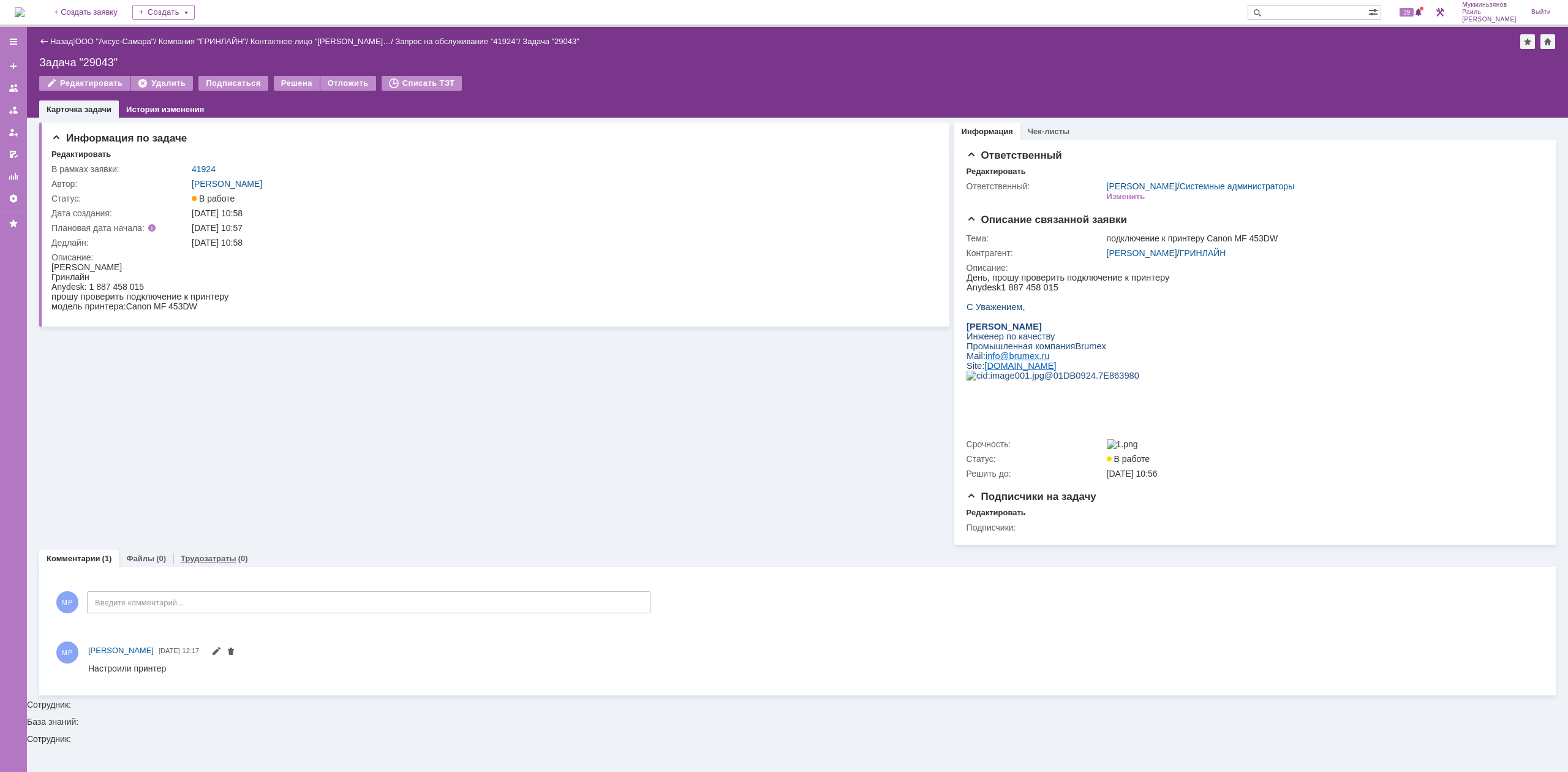
click at [214, 567] on div "Трудозатраты (0)" at bounding box center [214, 558] width 82 height 18
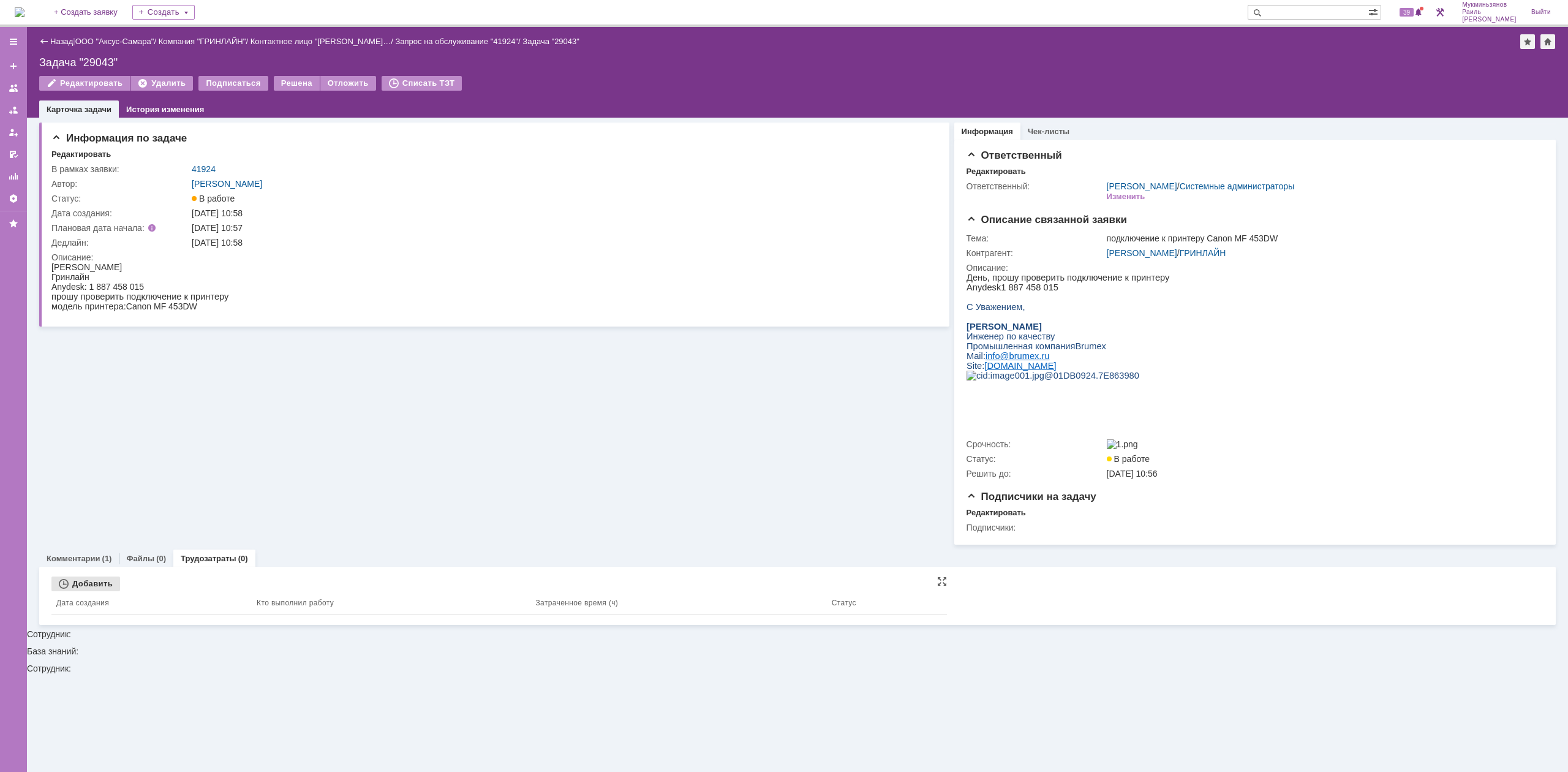
click at [98, 591] on div "Добавить" at bounding box center [85, 583] width 68 height 15
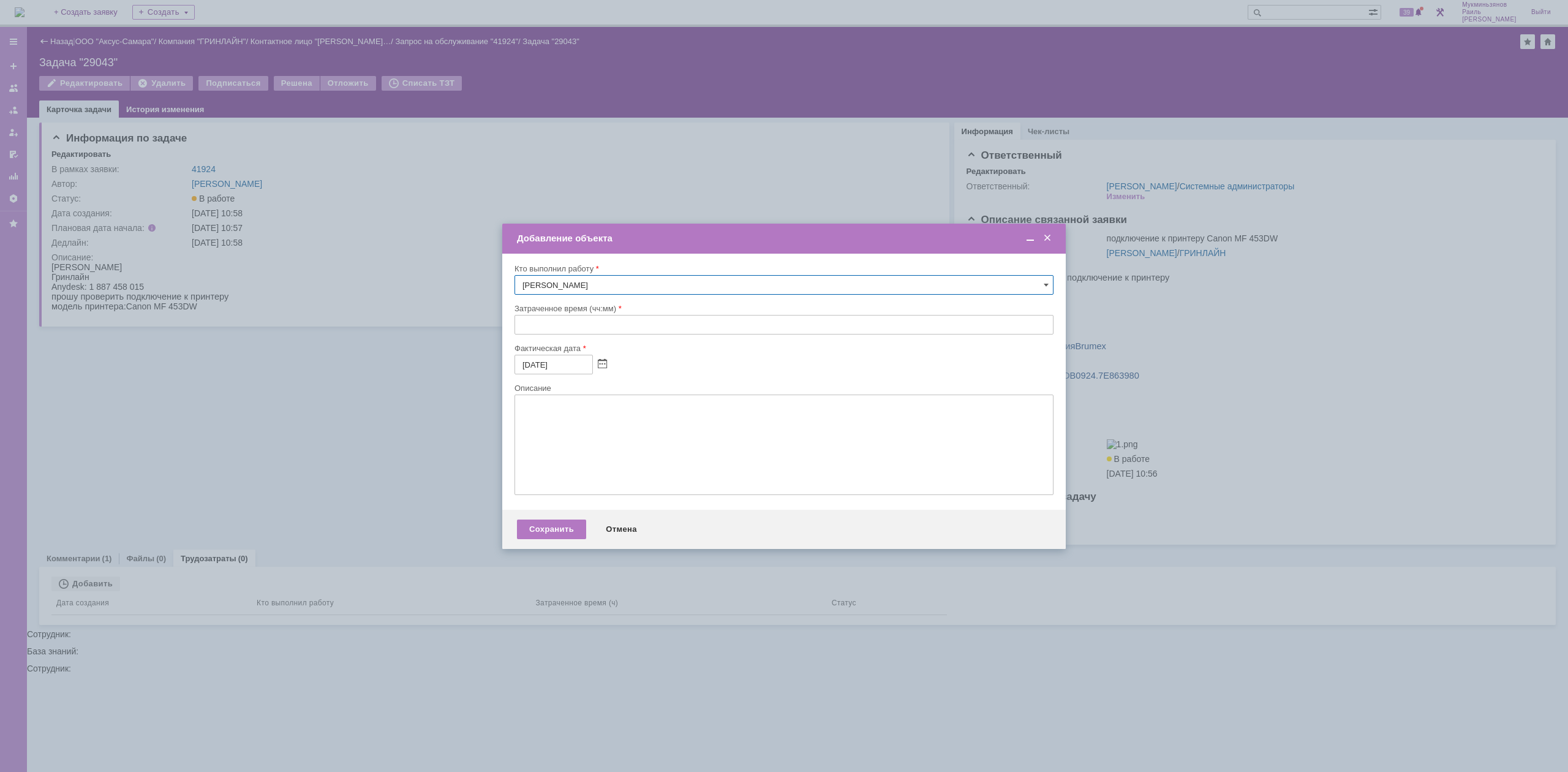
click at [545, 326] on input "text" at bounding box center [784, 325] width 539 height 20
type input "00:30"
click at [557, 427] on textarea at bounding box center [784, 444] width 539 height 100
paste textarea "​Настроили принтер"
type textarea "​Настроили принтер"
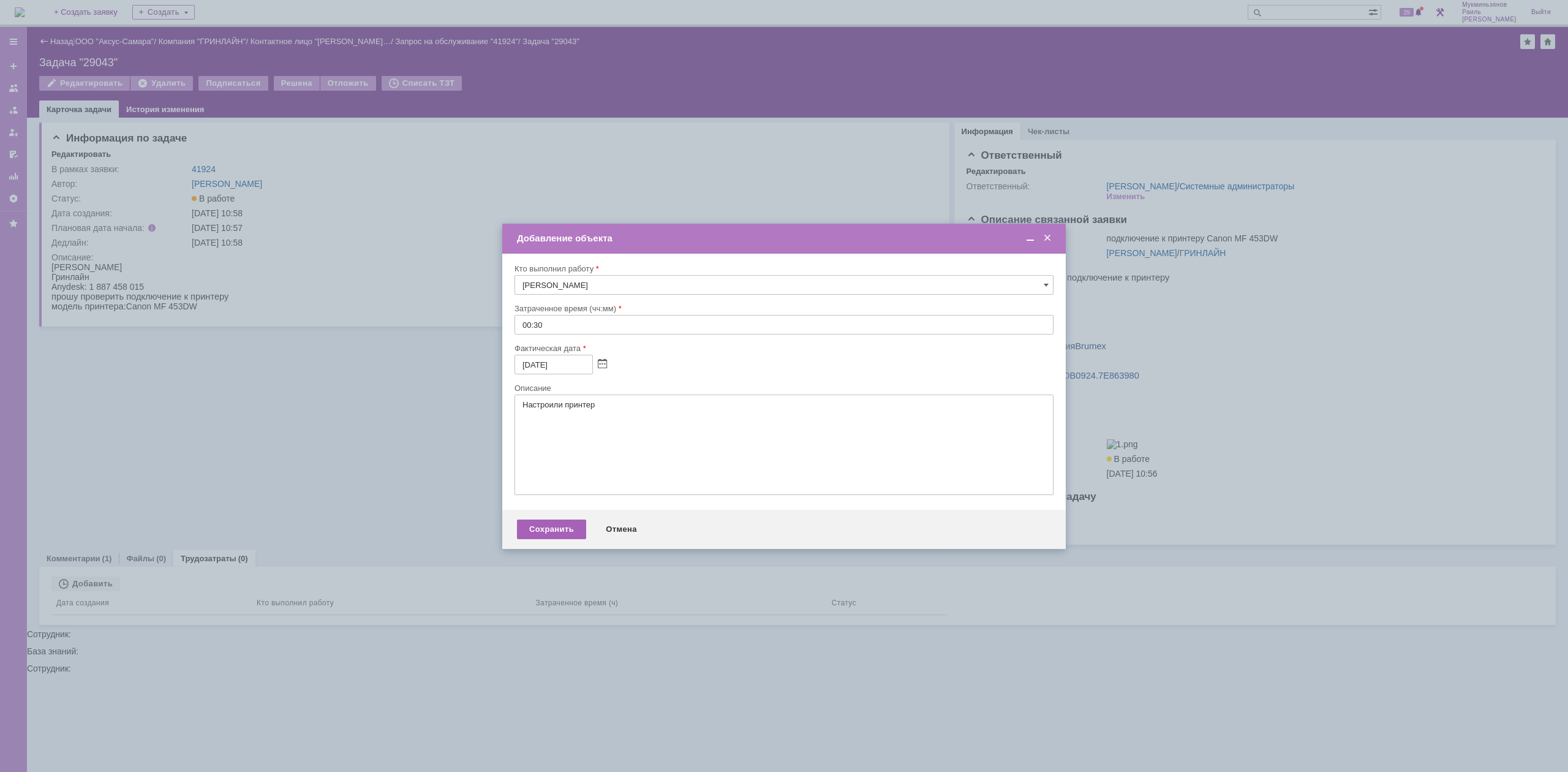
click at [554, 520] on div "Сохранить" at bounding box center [551, 529] width 69 height 20
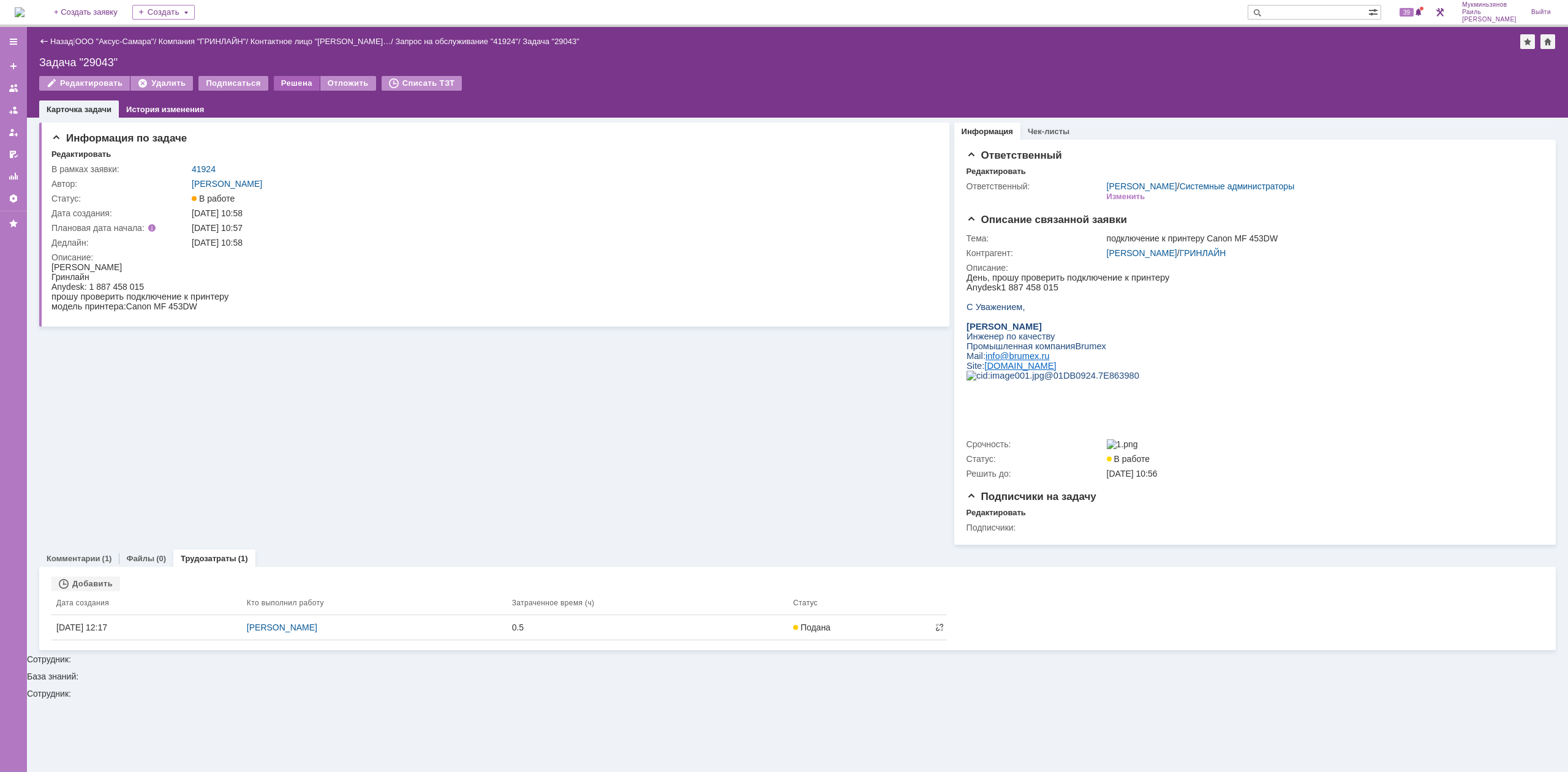
click at [282, 81] on div "Решена" at bounding box center [297, 83] width 46 height 15
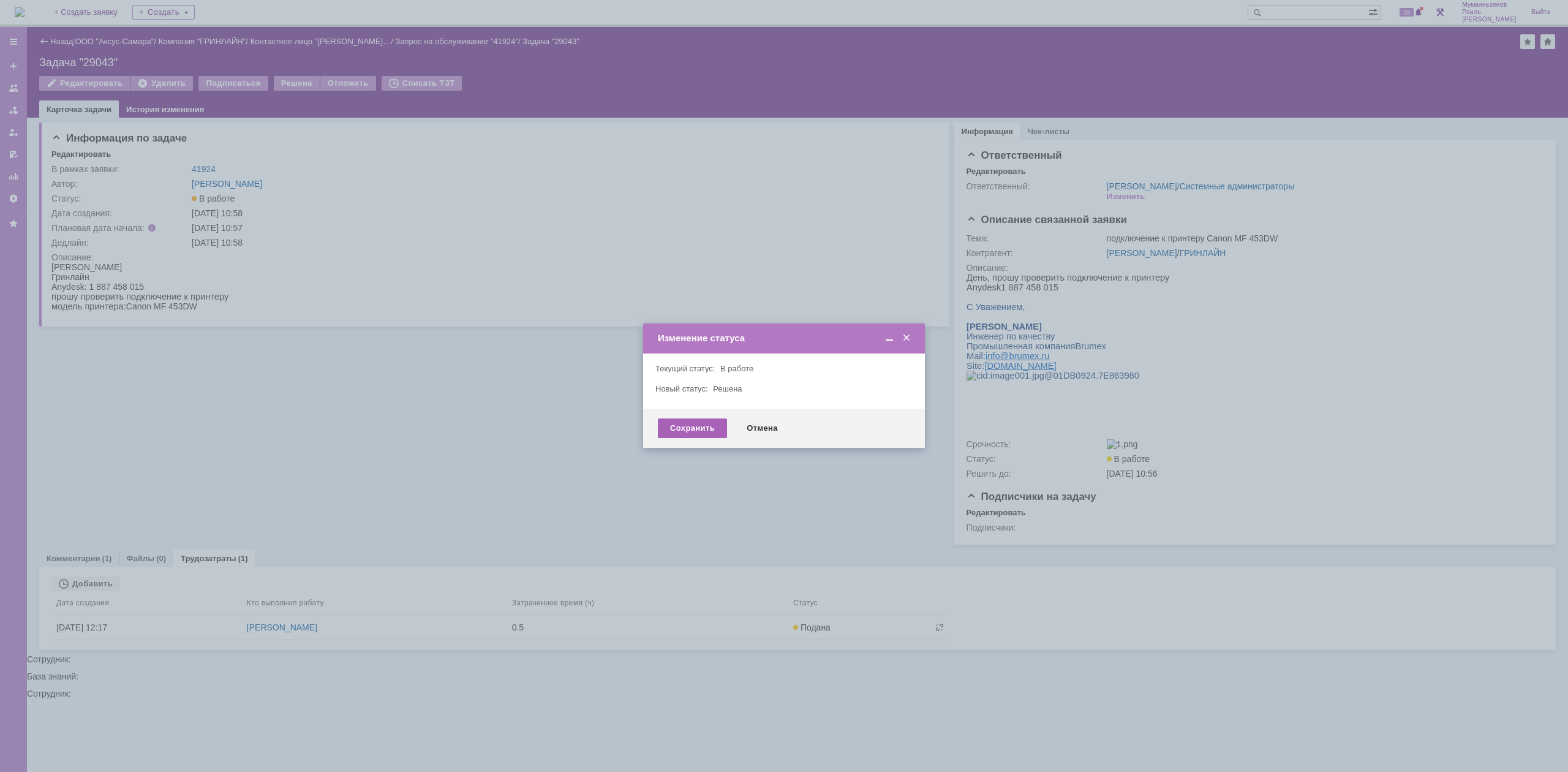
click at [706, 433] on div "Сохранить" at bounding box center [692, 428] width 69 height 20
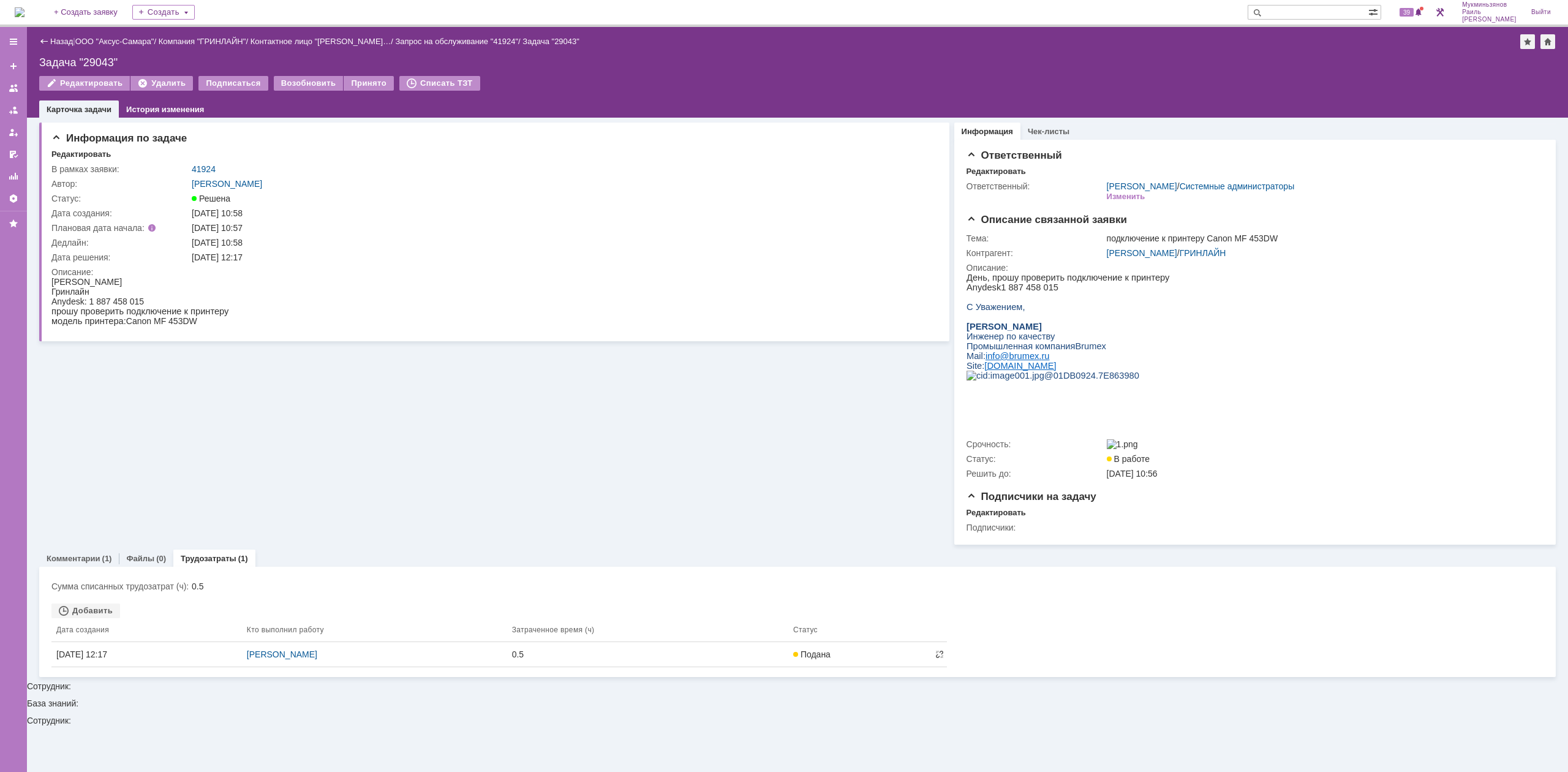
click at [24, 14] on img at bounding box center [20, 12] width 10 height 10
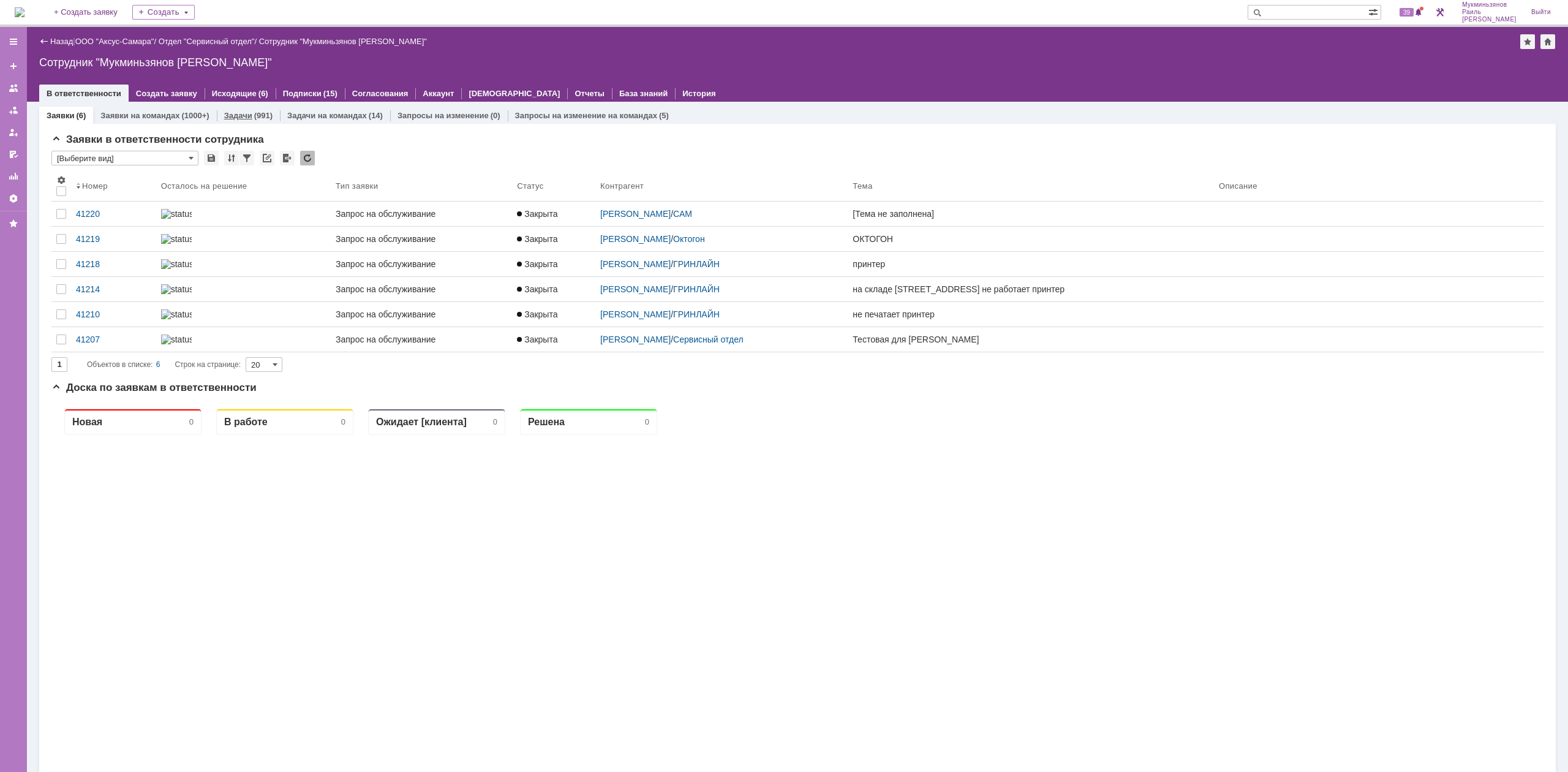
click at [256, 113] on div "(991)" at bounding box center [263, 115] width 19 height 9
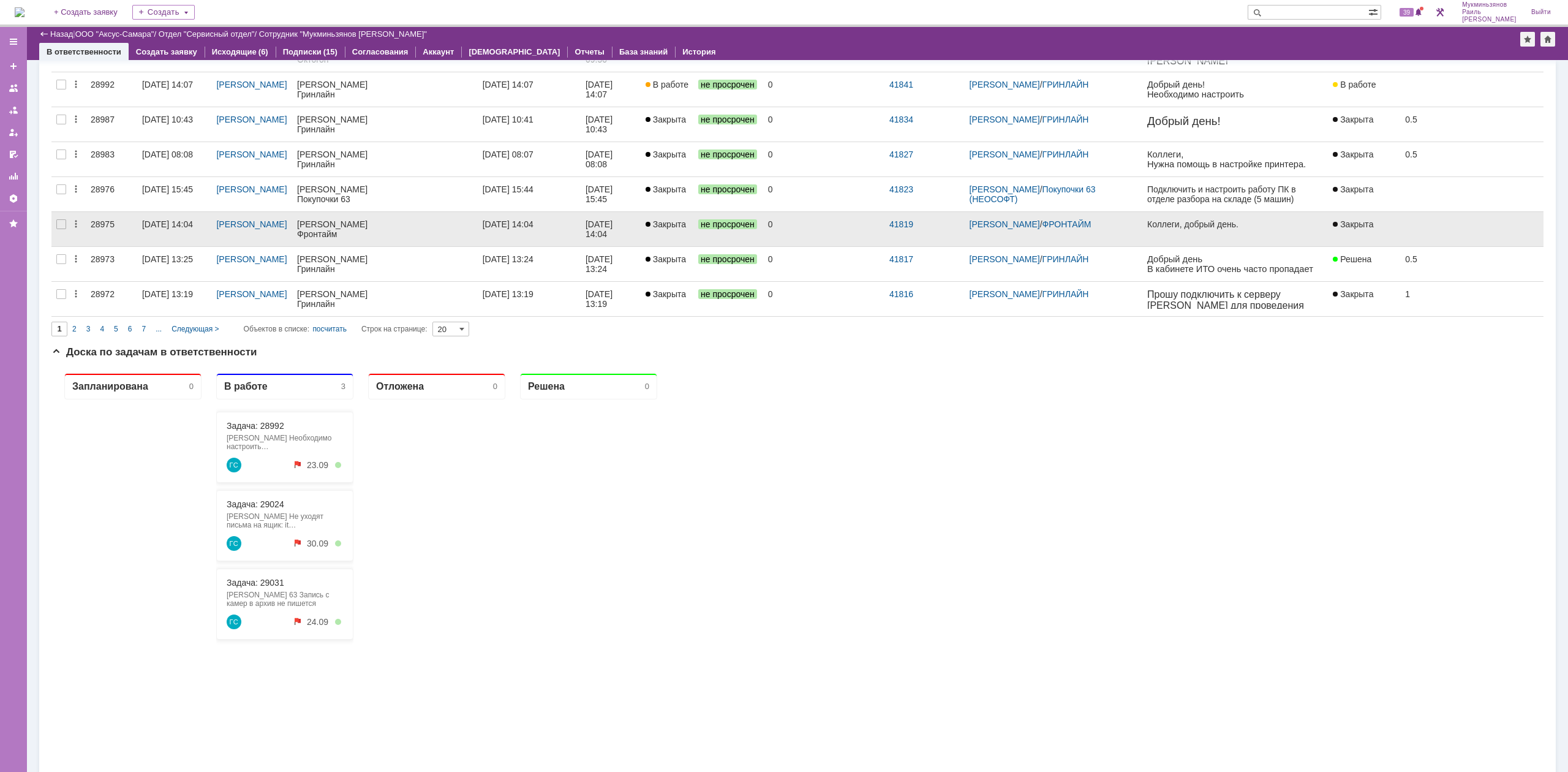
scroll to position [643, 0]
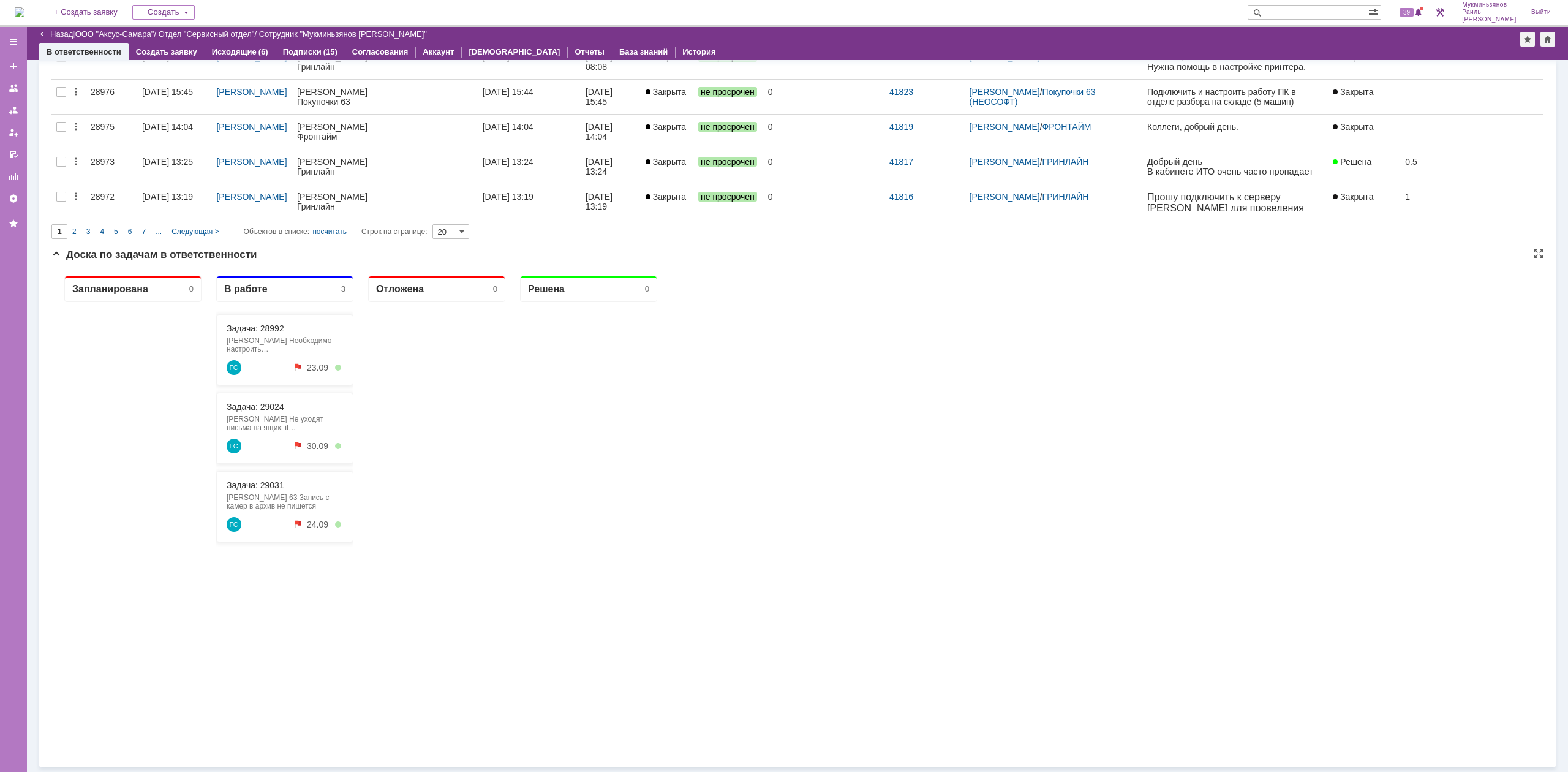
click at [267, 406] on link "Задача: 29024" at bounding box center [256, 407] width 58 height 10
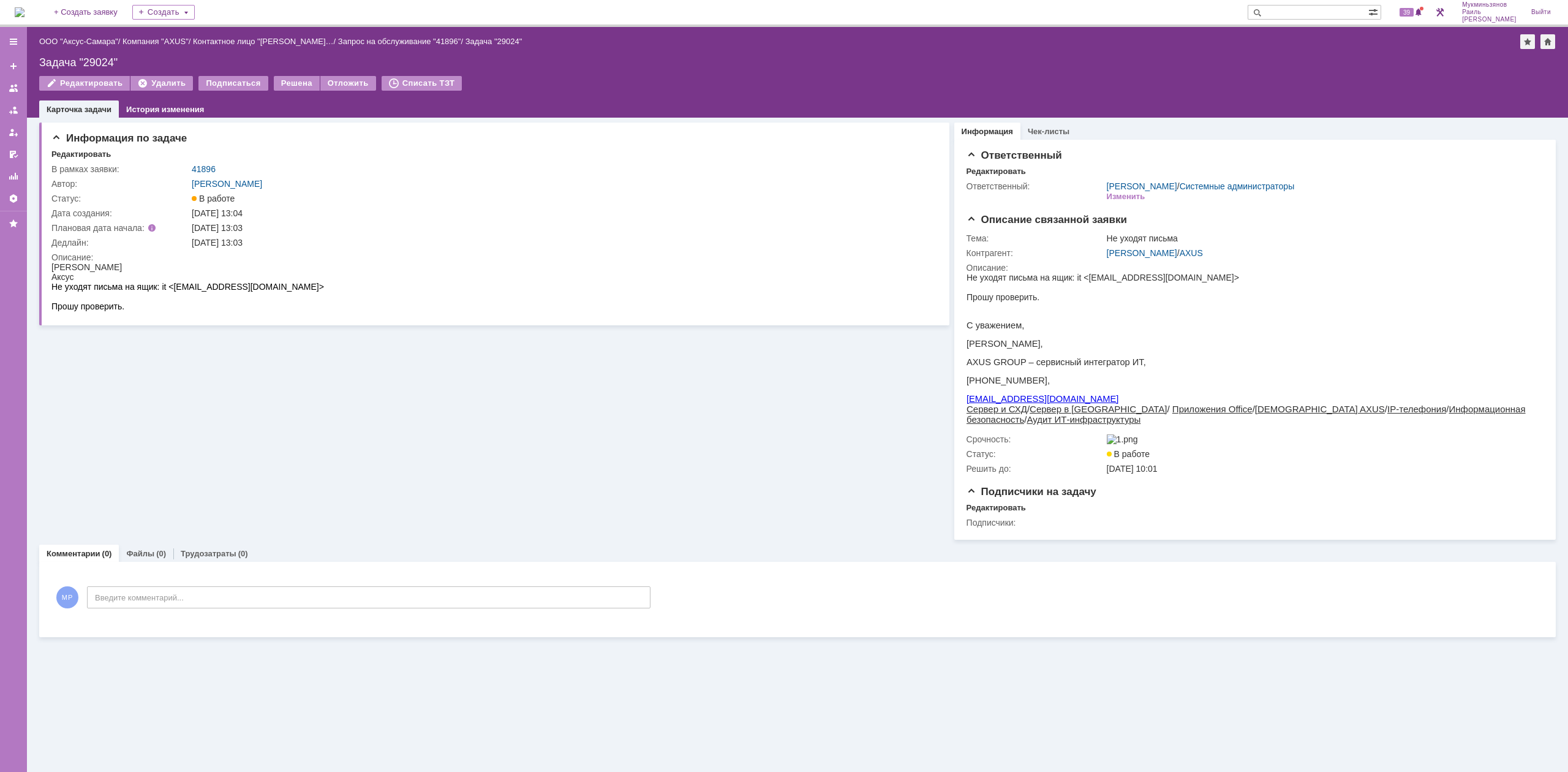
click at [24, 17] on img at bounding box center [20, 12] width 10 height 10
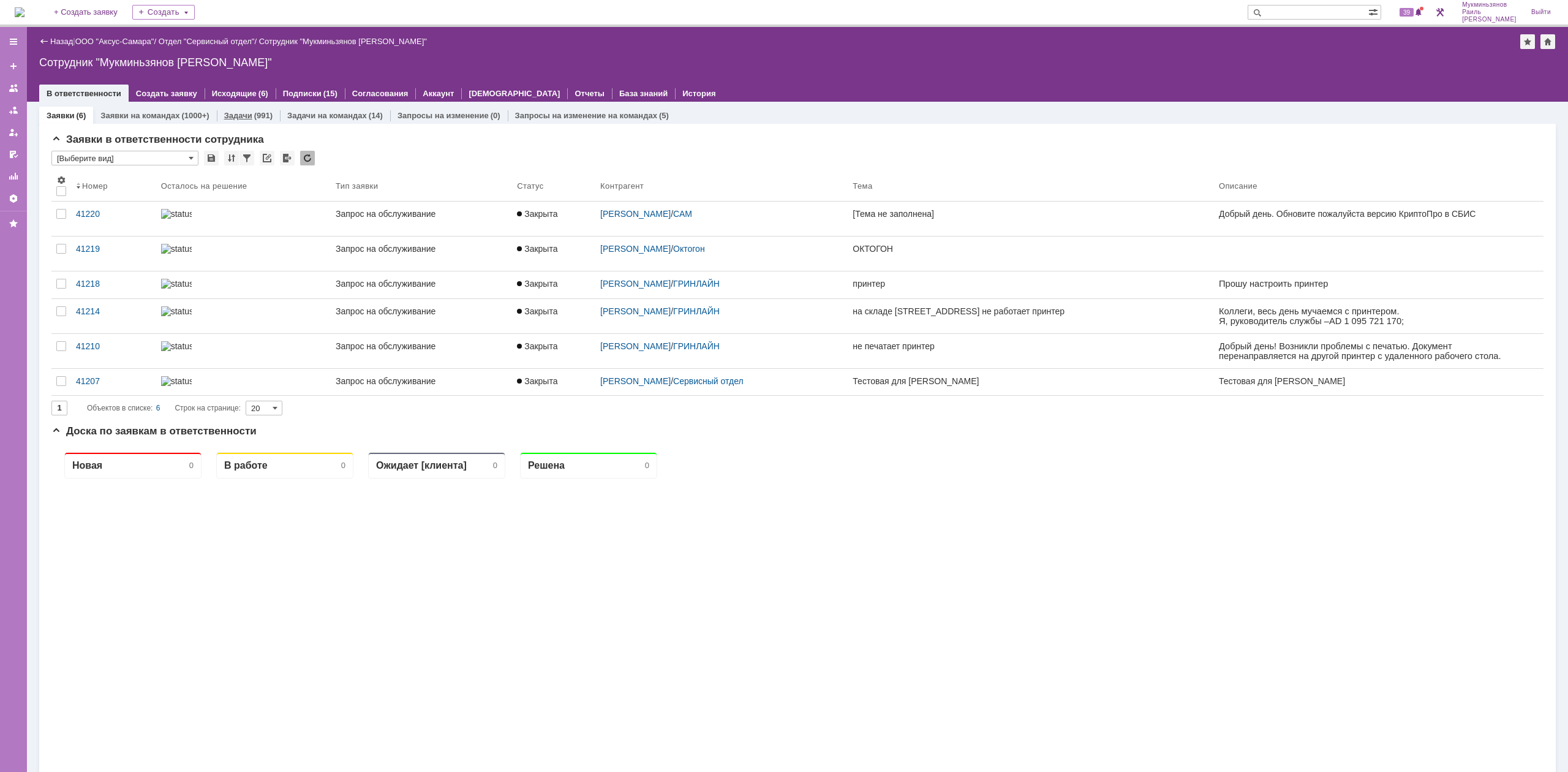
click at [251, 121] on div "Задачи (991)" at bounding box center [249, 116] width 63 height 18
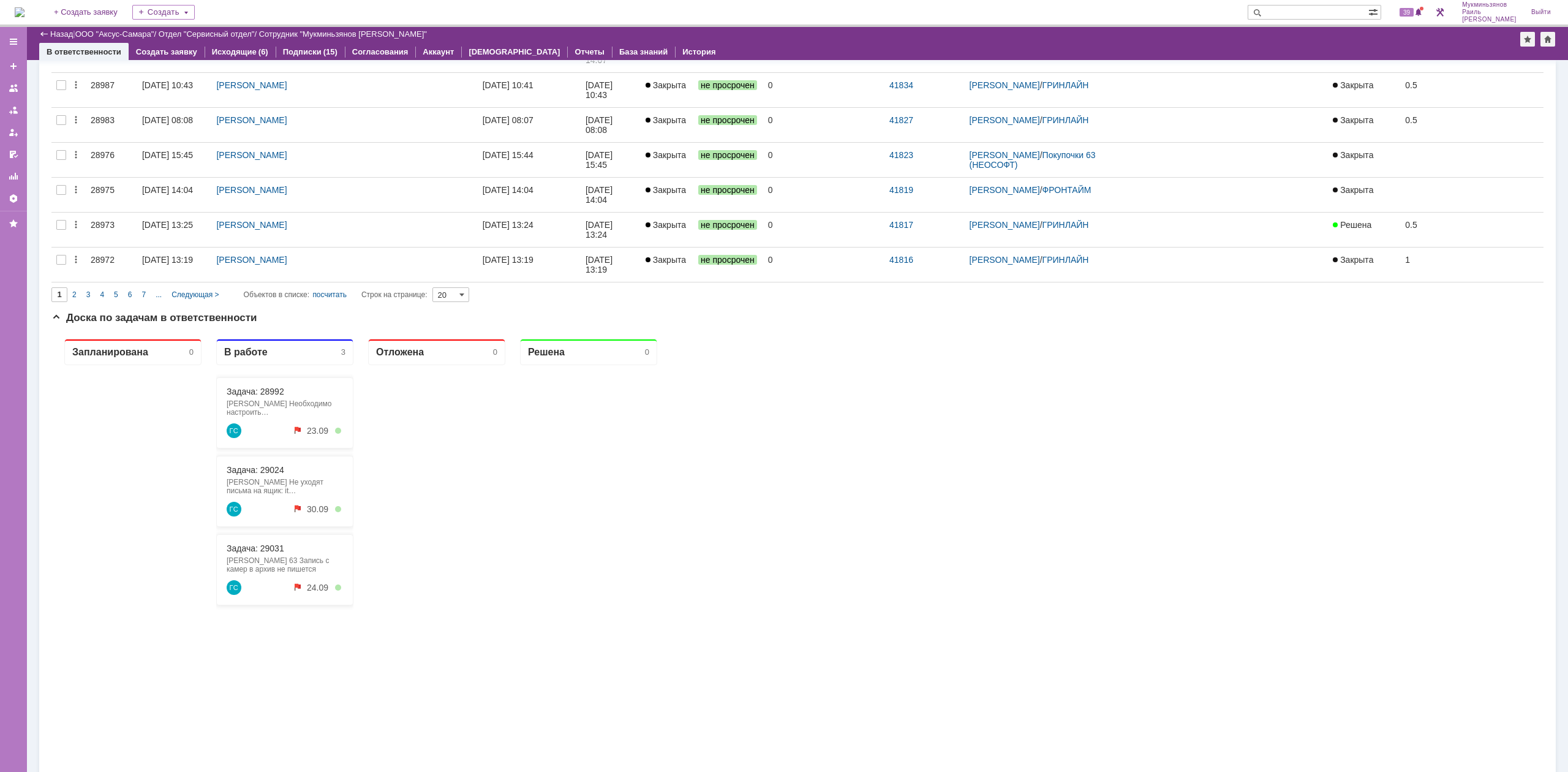
scroll to position [608, 0]
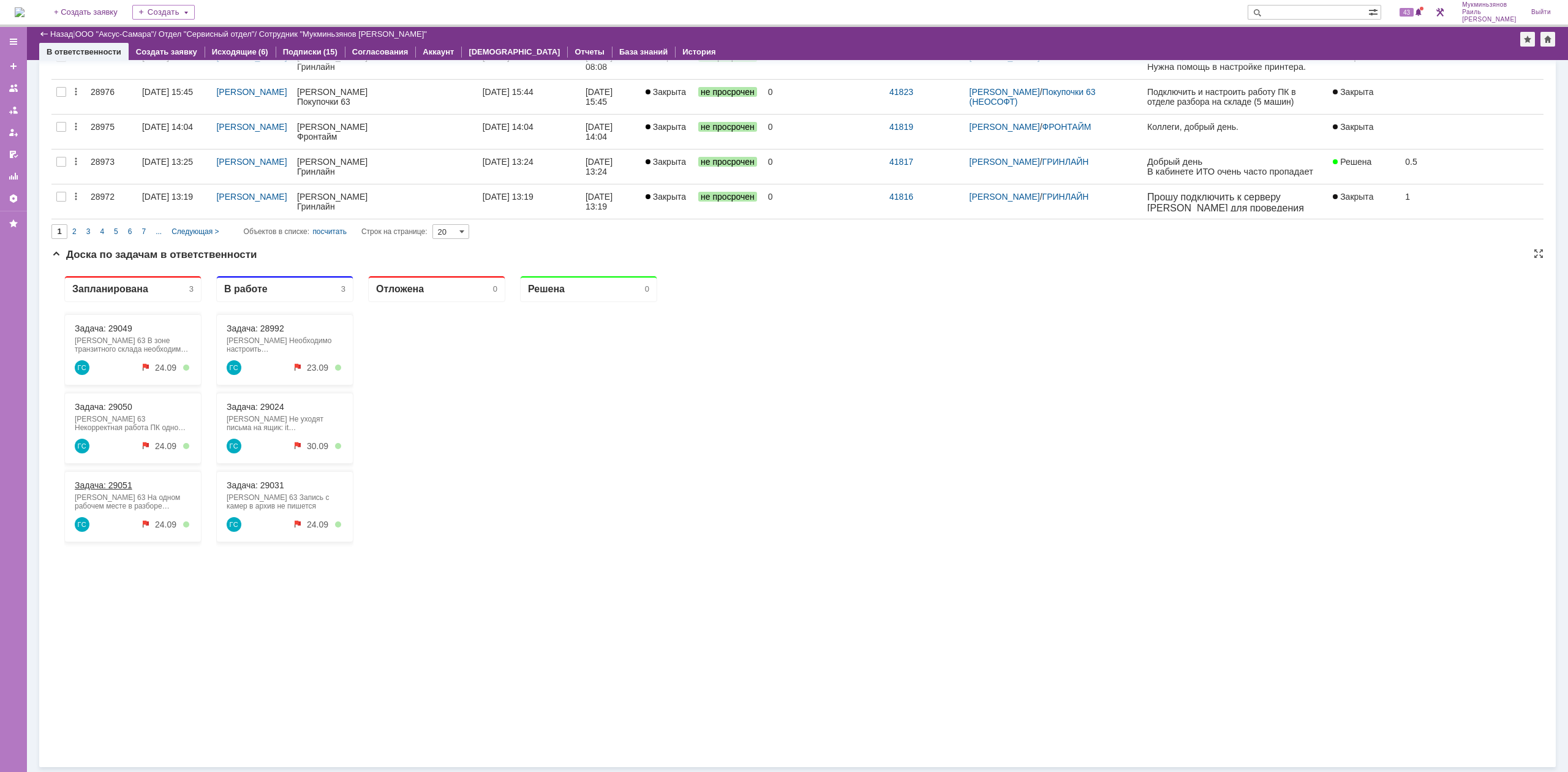
click at [83, 490] on link "Задача: 29051" at bounding box center [103, 485] width 58 height 10
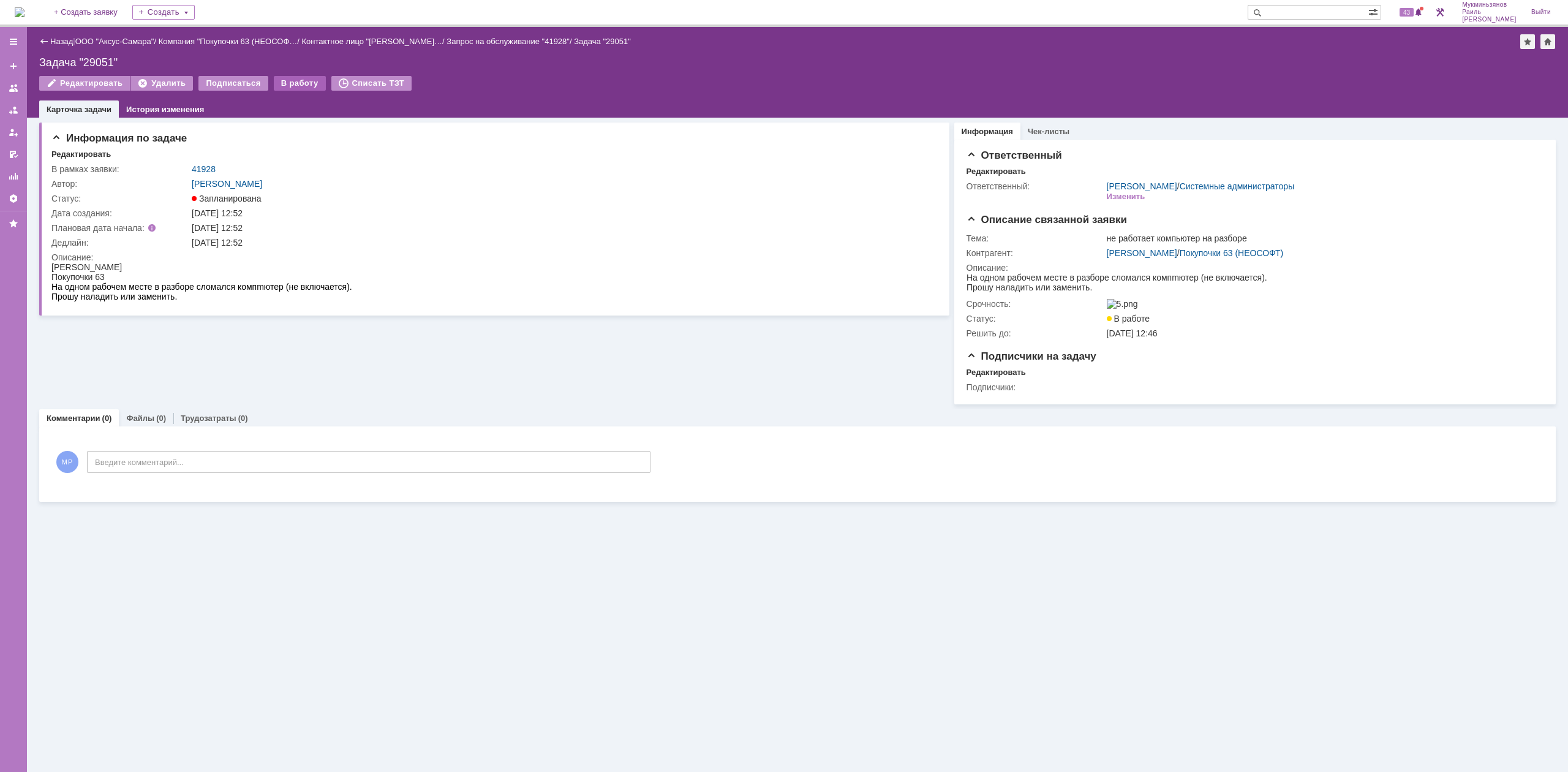
click at [276, 81] on div "В работу" at bounding box center [300, 83] width 52 height 15
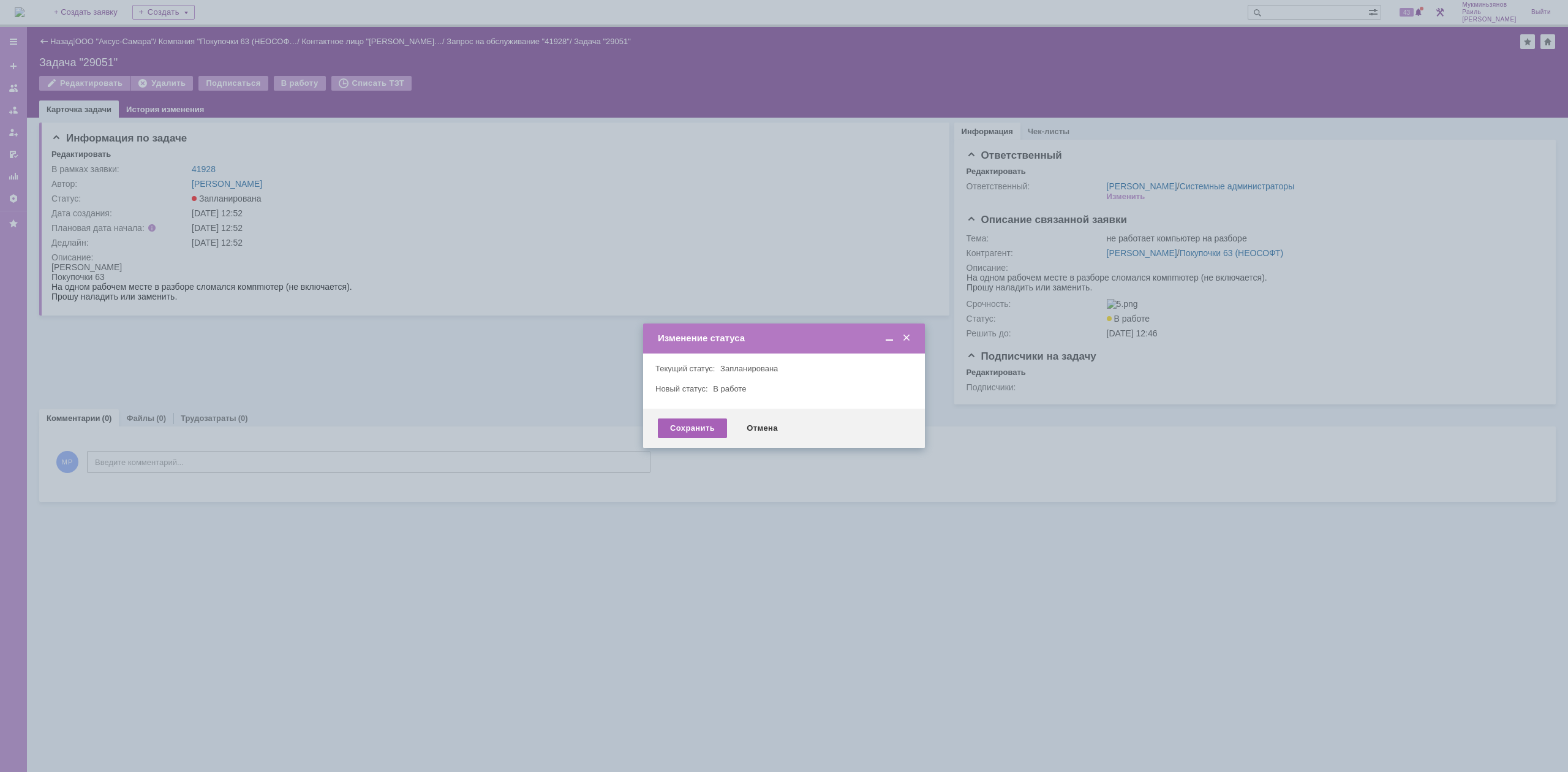
click at [684, 427] on div "Сохранить" at bounding box center [692, 428] width 69 height 20
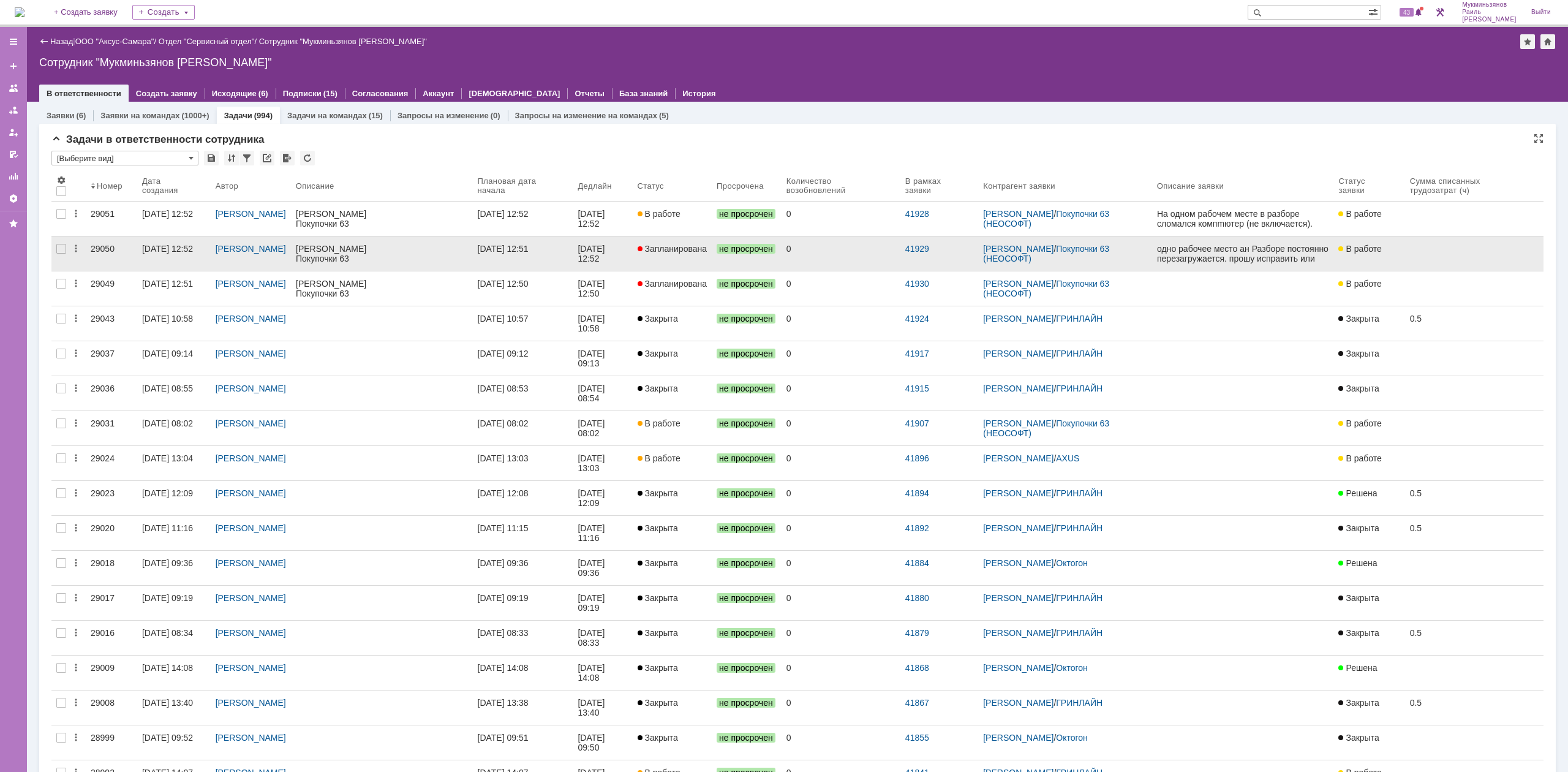
click at [522, 254] on link "22.09.2025 12:51" at bounding box center [522, 254] width 100 height 34
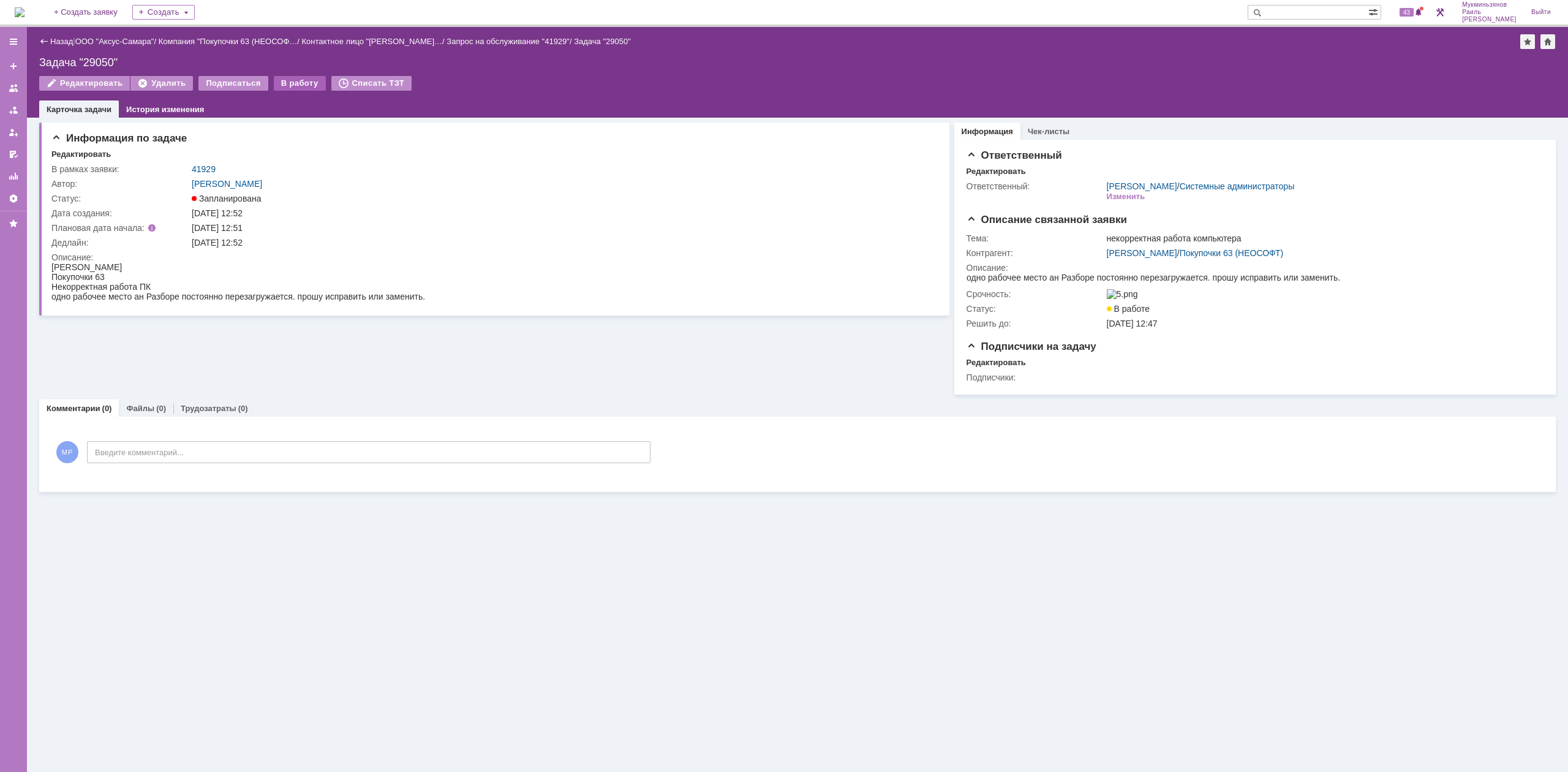
click at [287, 87] on div "В работу" at bounding box center [300, 83] width 52 height 15
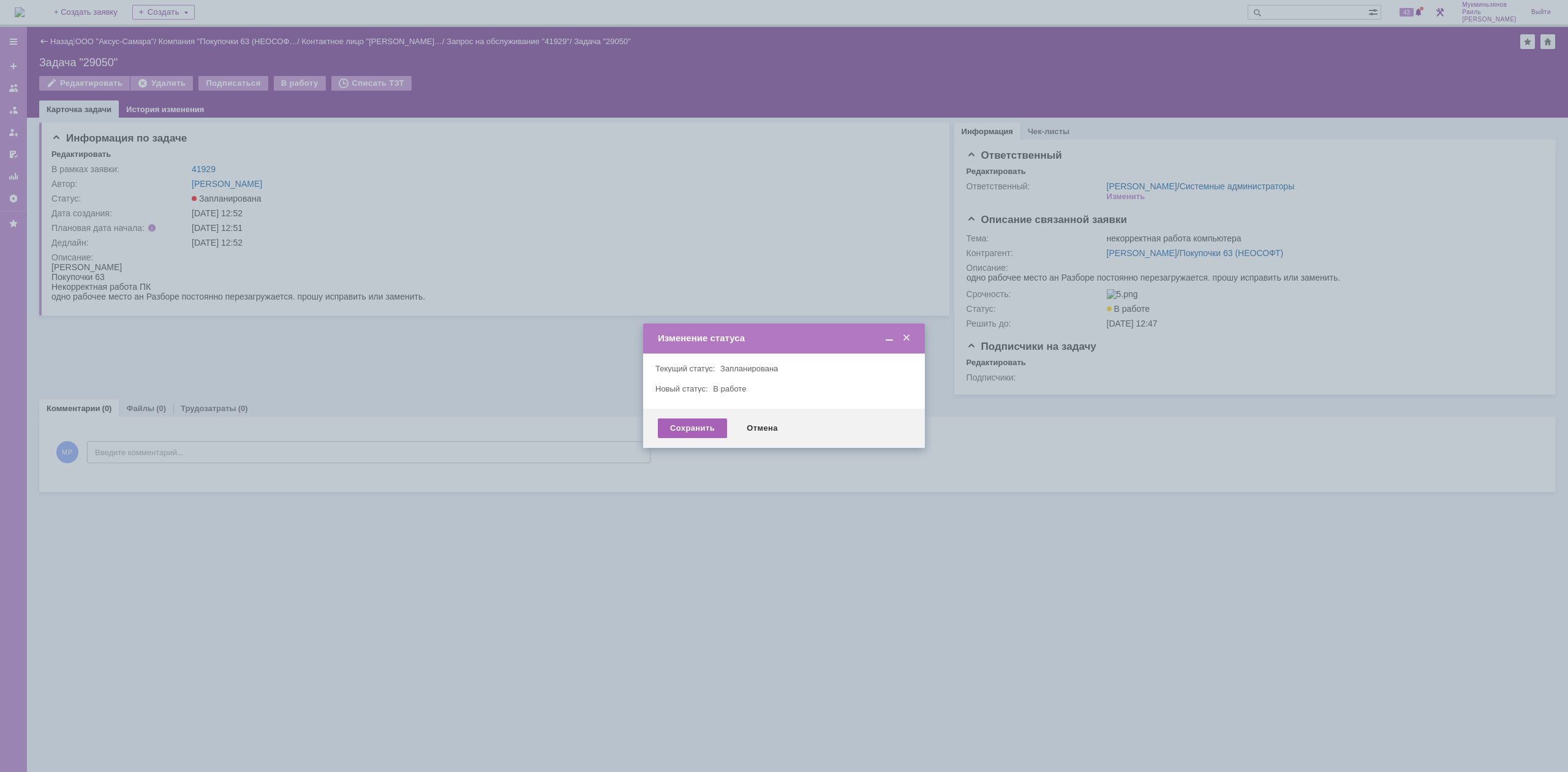
click at [688, 430] on div "Сохранить" at bounding box center [692, 428] width 69 height 20
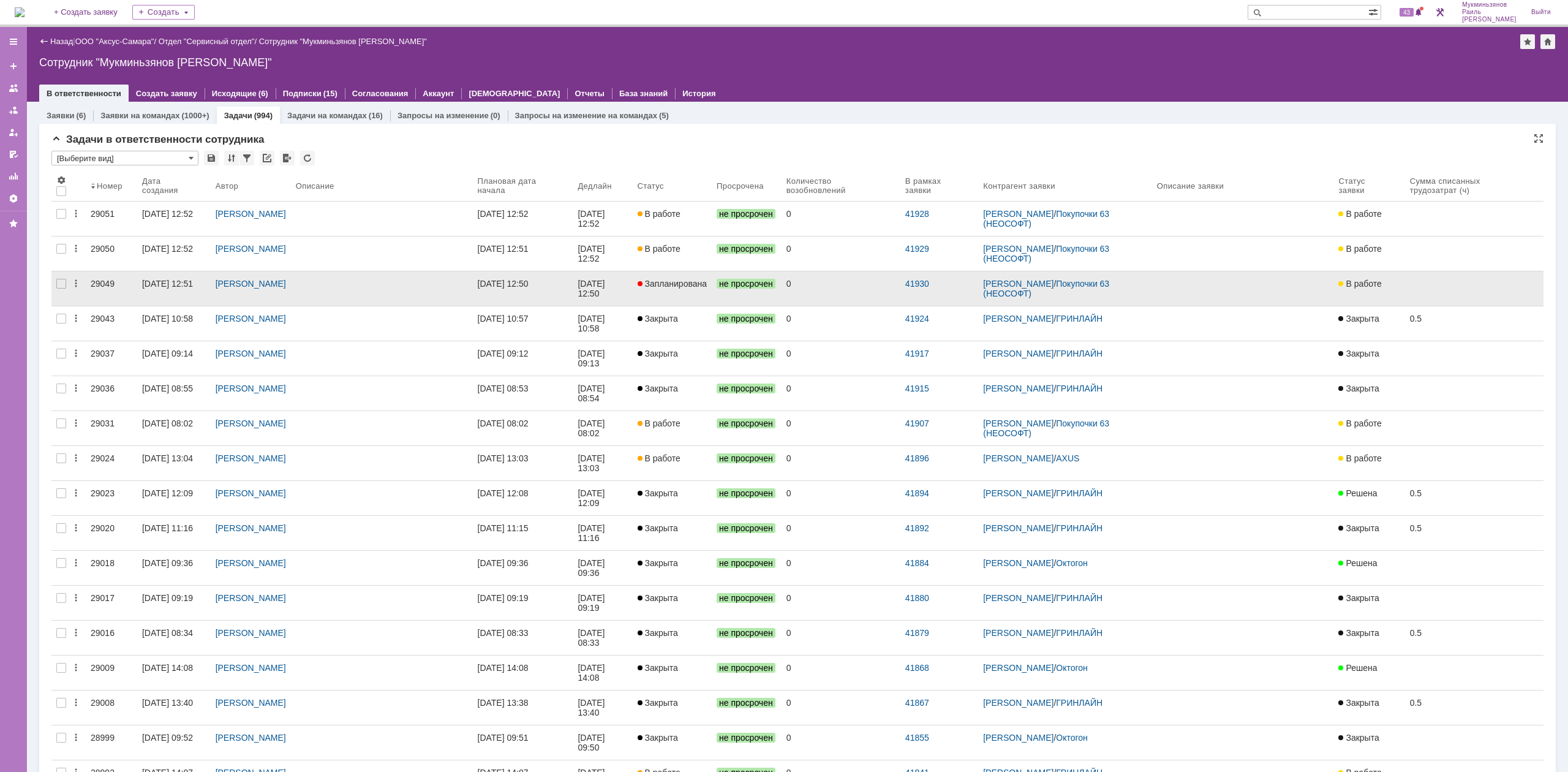
click at [529, 279] on div "22.09.2025 12:50" at bounding box center [503, 284] width 50 height 10
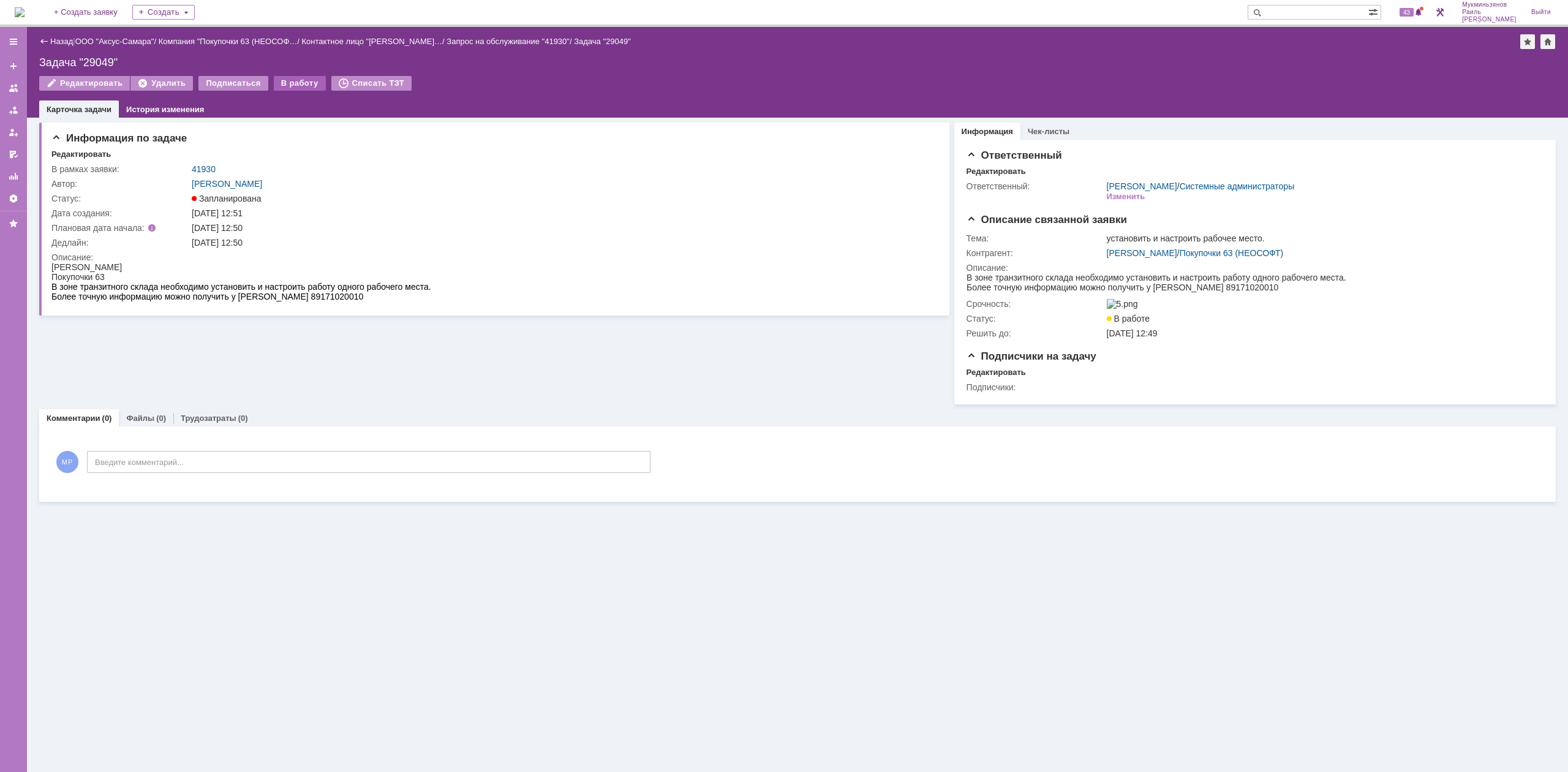
click at [286, 81] on div "В работу" at bounding box center [300, 83] width 52 height 15
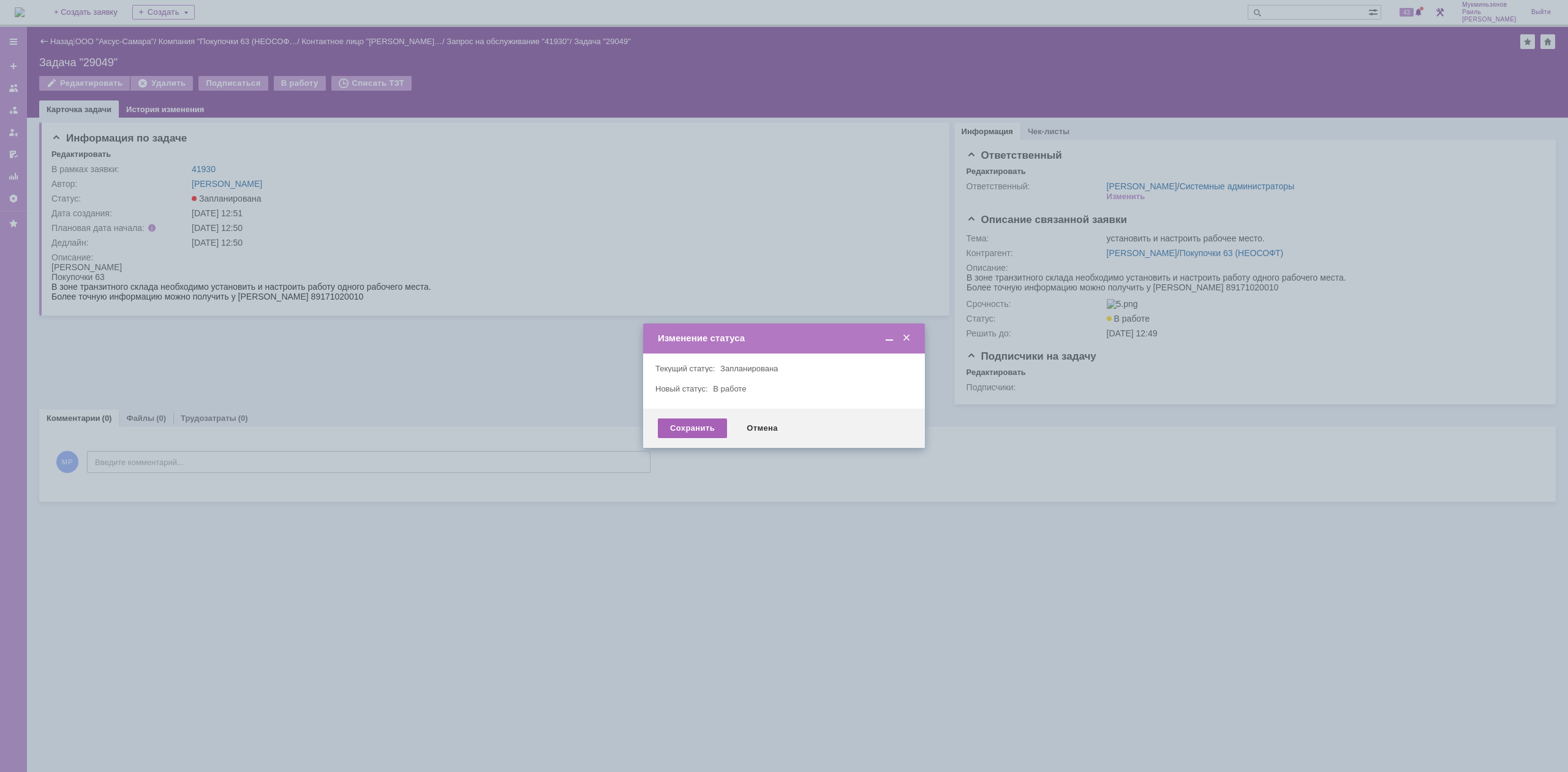
click at [708, 422] on div "Сохранить" at bounding box center [692, 428] width 69 height 20
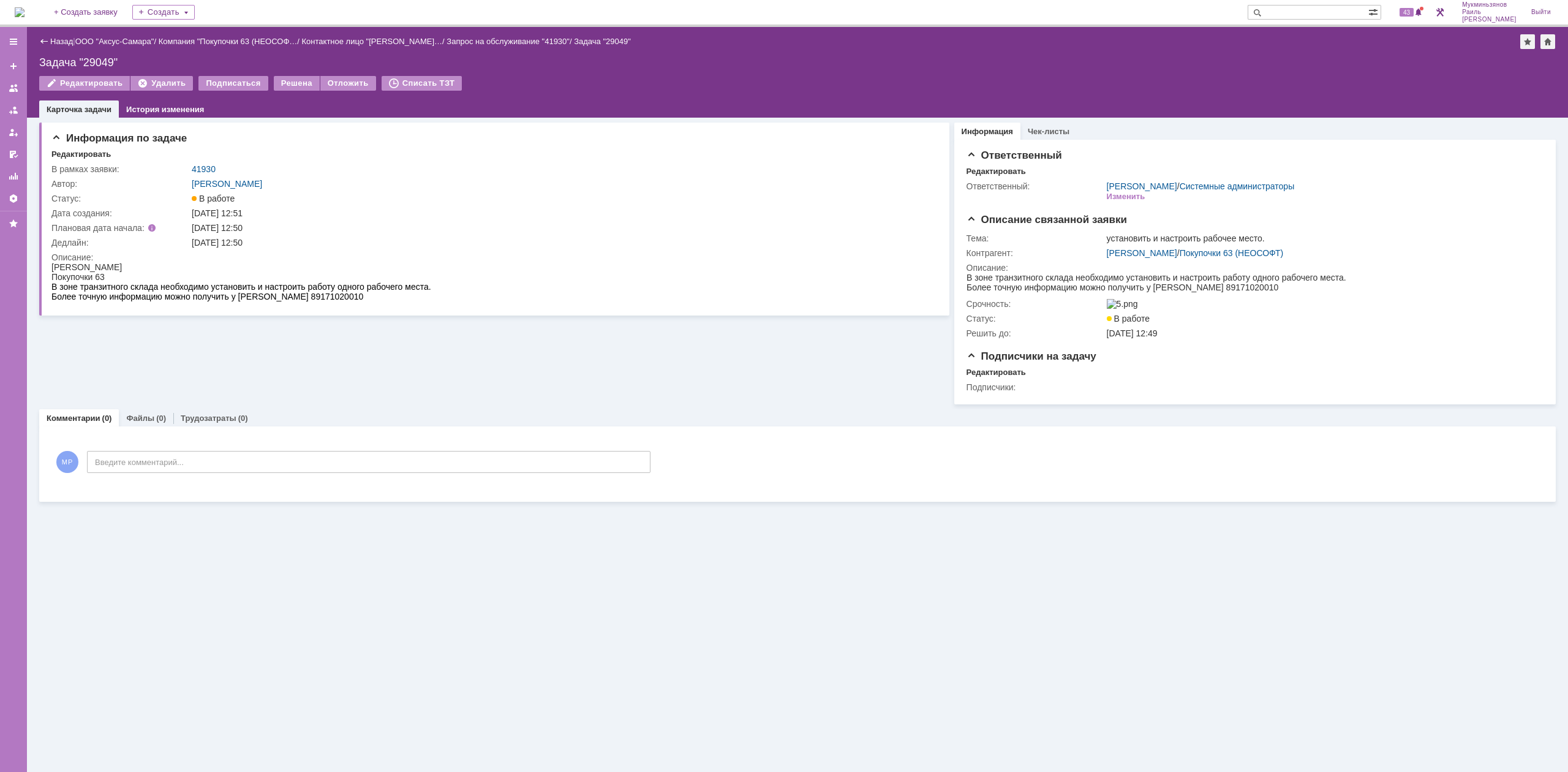
click at [24, 11] on img at bounding box center [20, 12] width 10 height 10
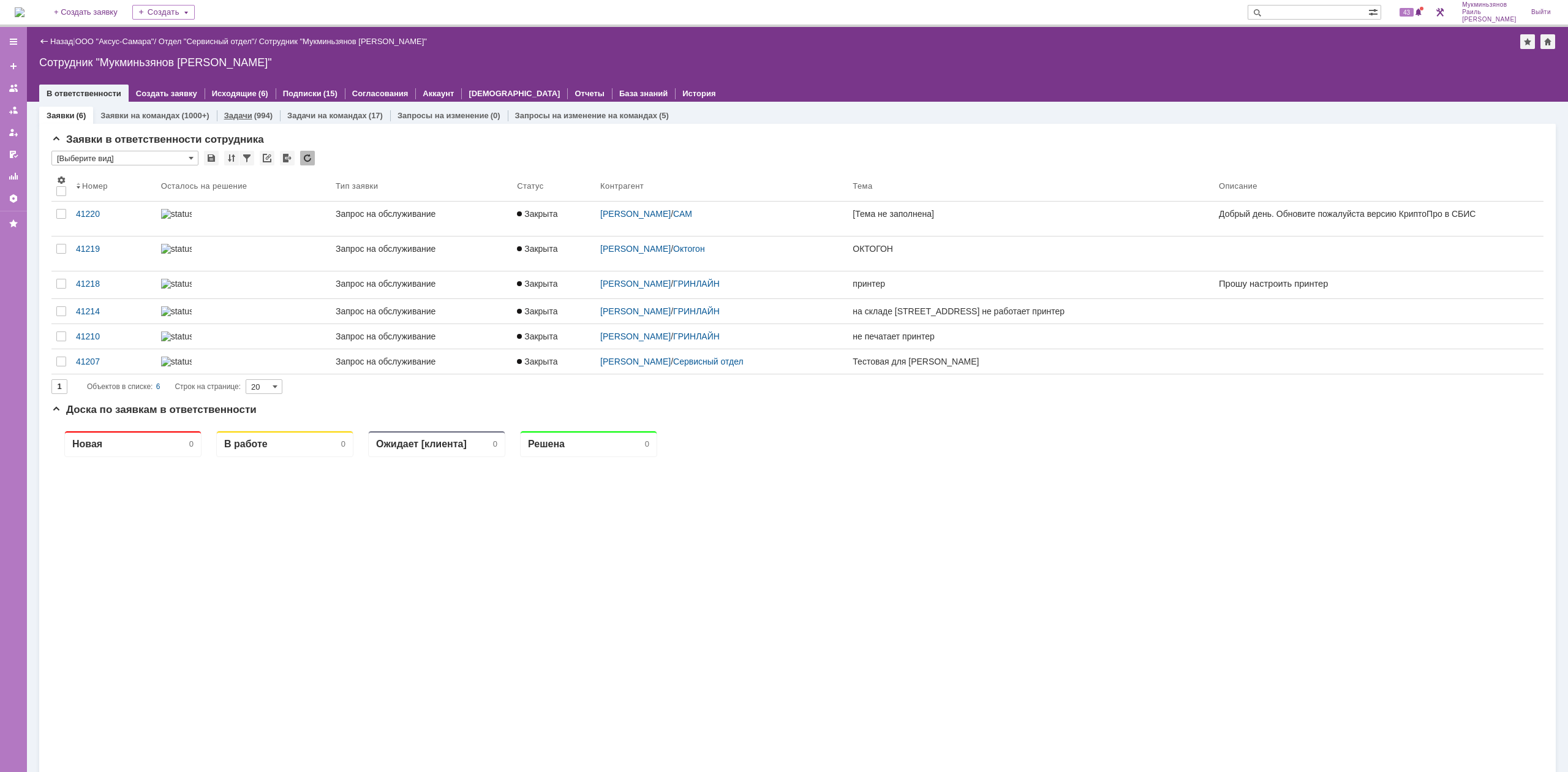
click at [238, 113] on link "Задачи" at bounding box center [238, 115] width 28 height 9
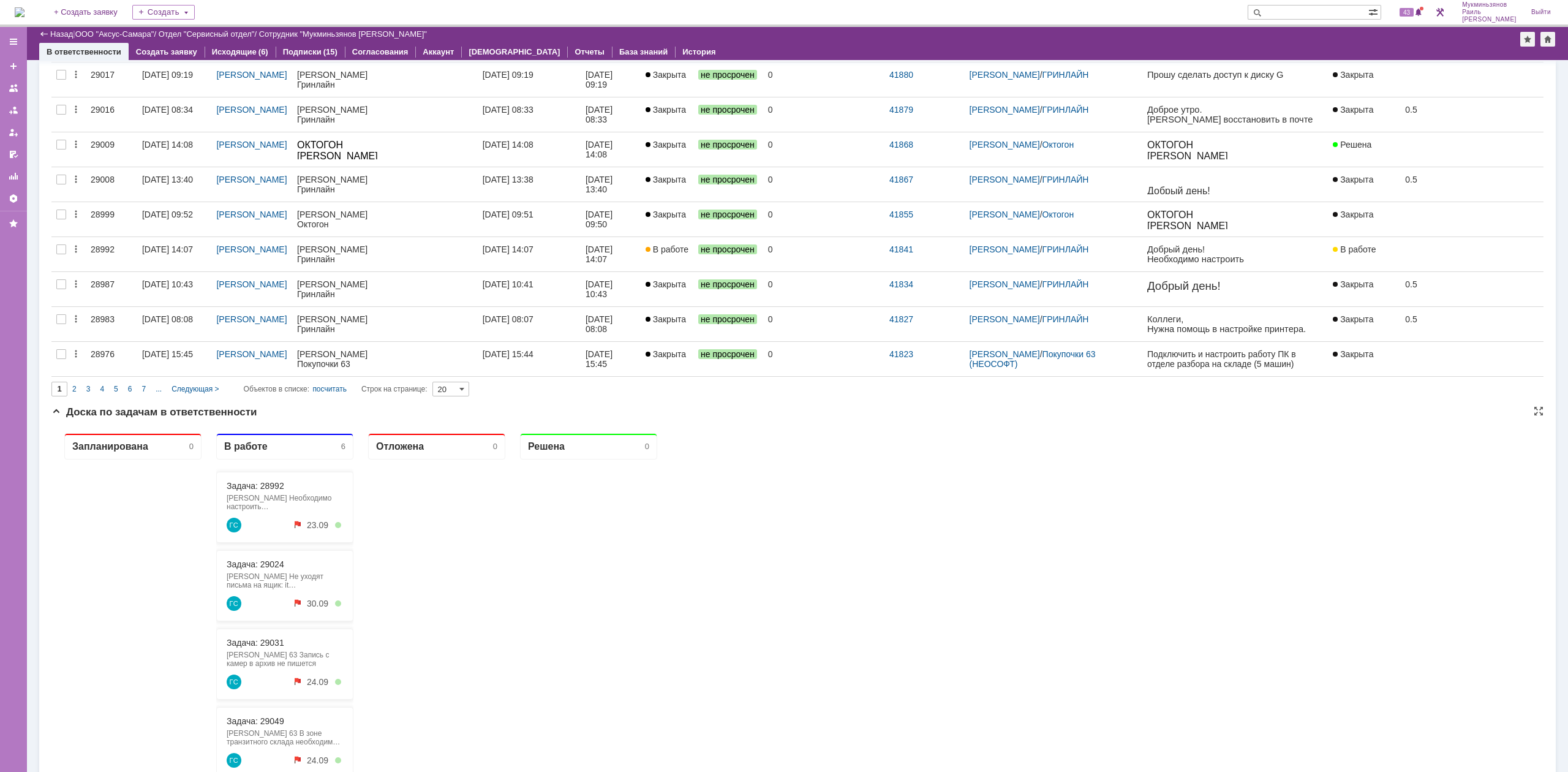
scroll to position [480, 0]
click at [259, 486] on link "Задача: 28992" at bounding box center [256, 486] width 58 height 10
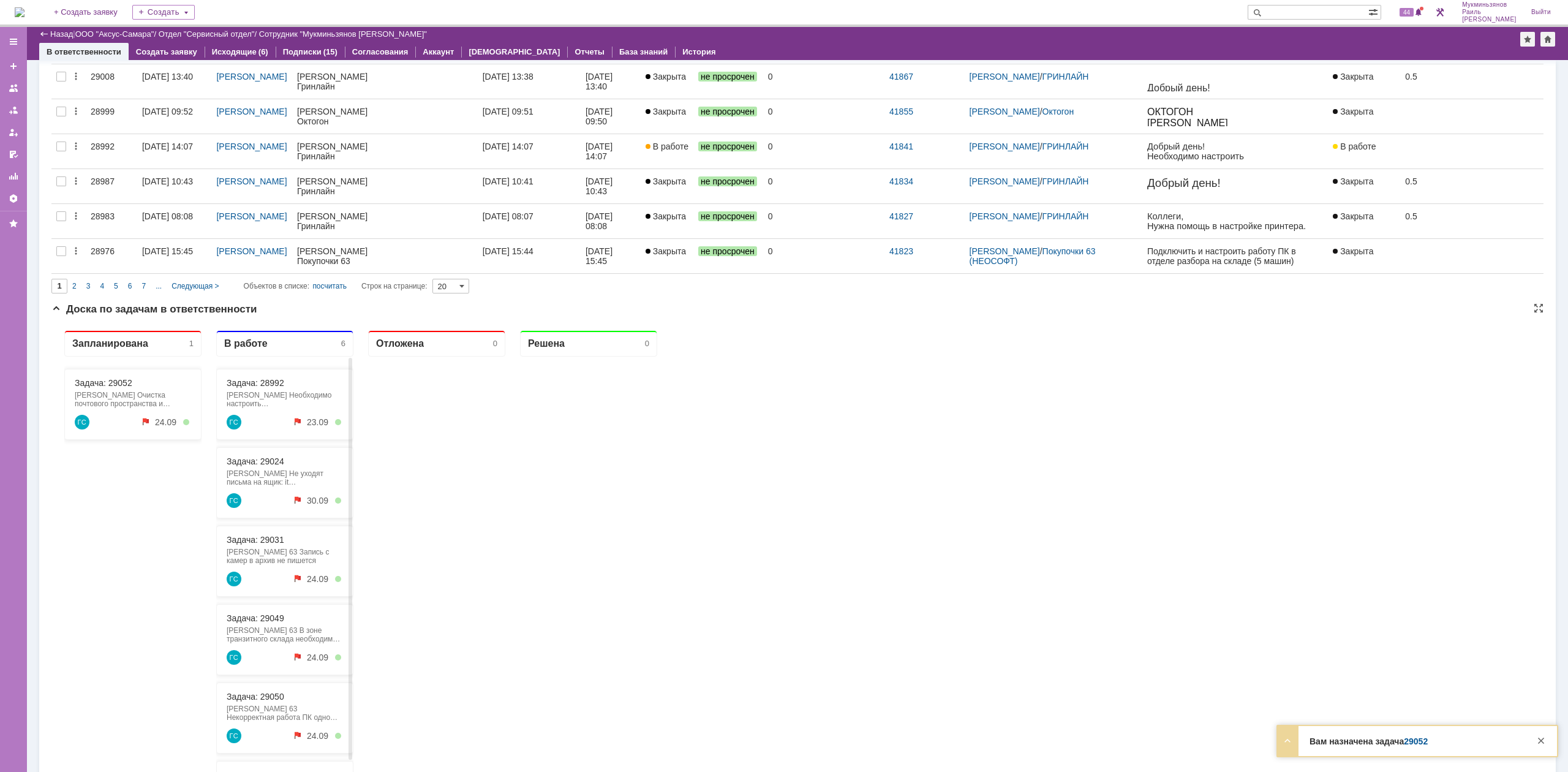
scroll to position [643, 0]
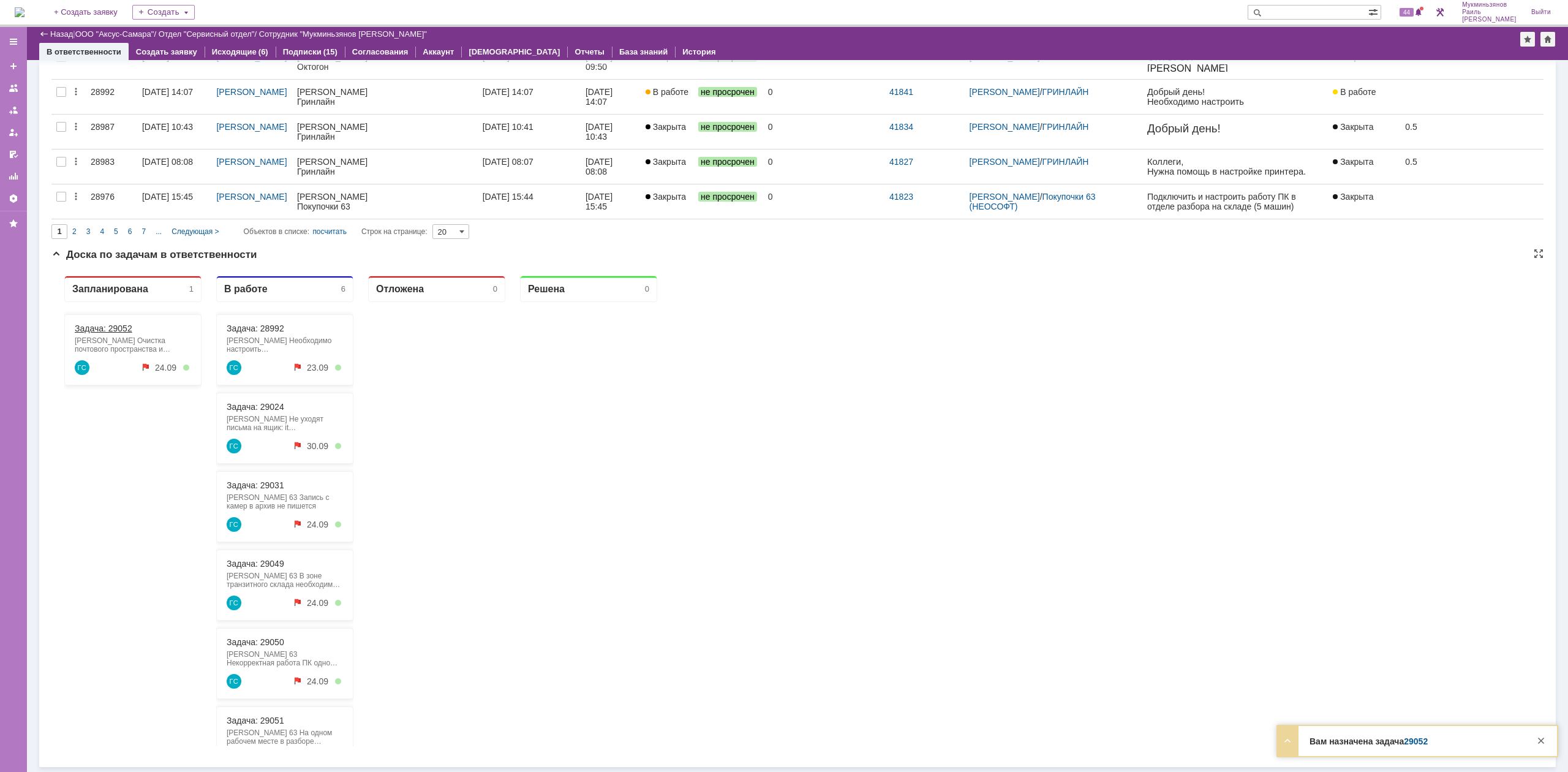
click at [146, 328] on div "Задача: 29052" at bounding box center [133, 329] width 116 height 10
click at [124, 333] on link "Задача: 29052" at bounding box center [103, 329] width 58 height 10
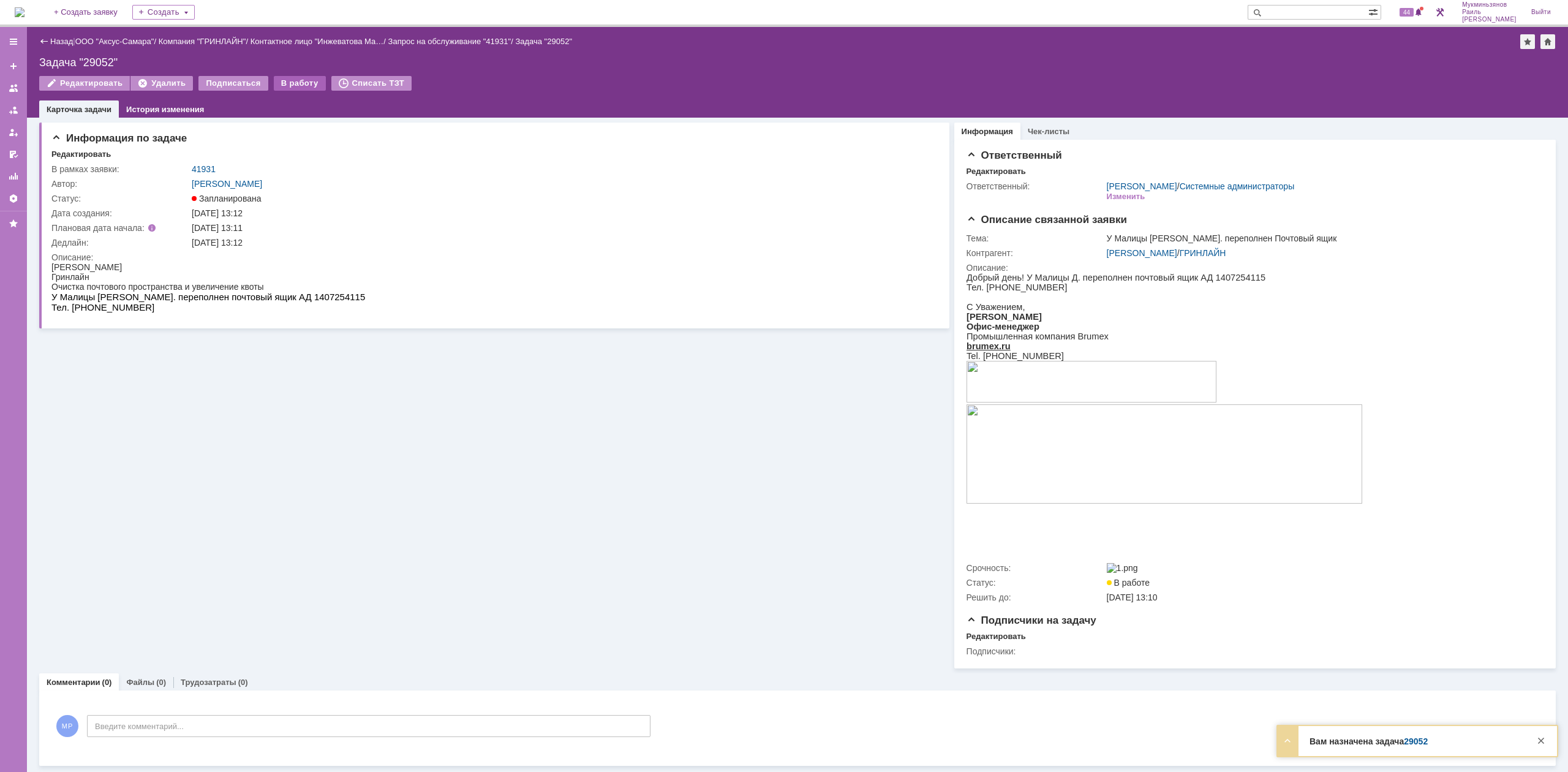
click at [282, 82] on div "В работу" at bounding box center [300, 83] width 52 height 15
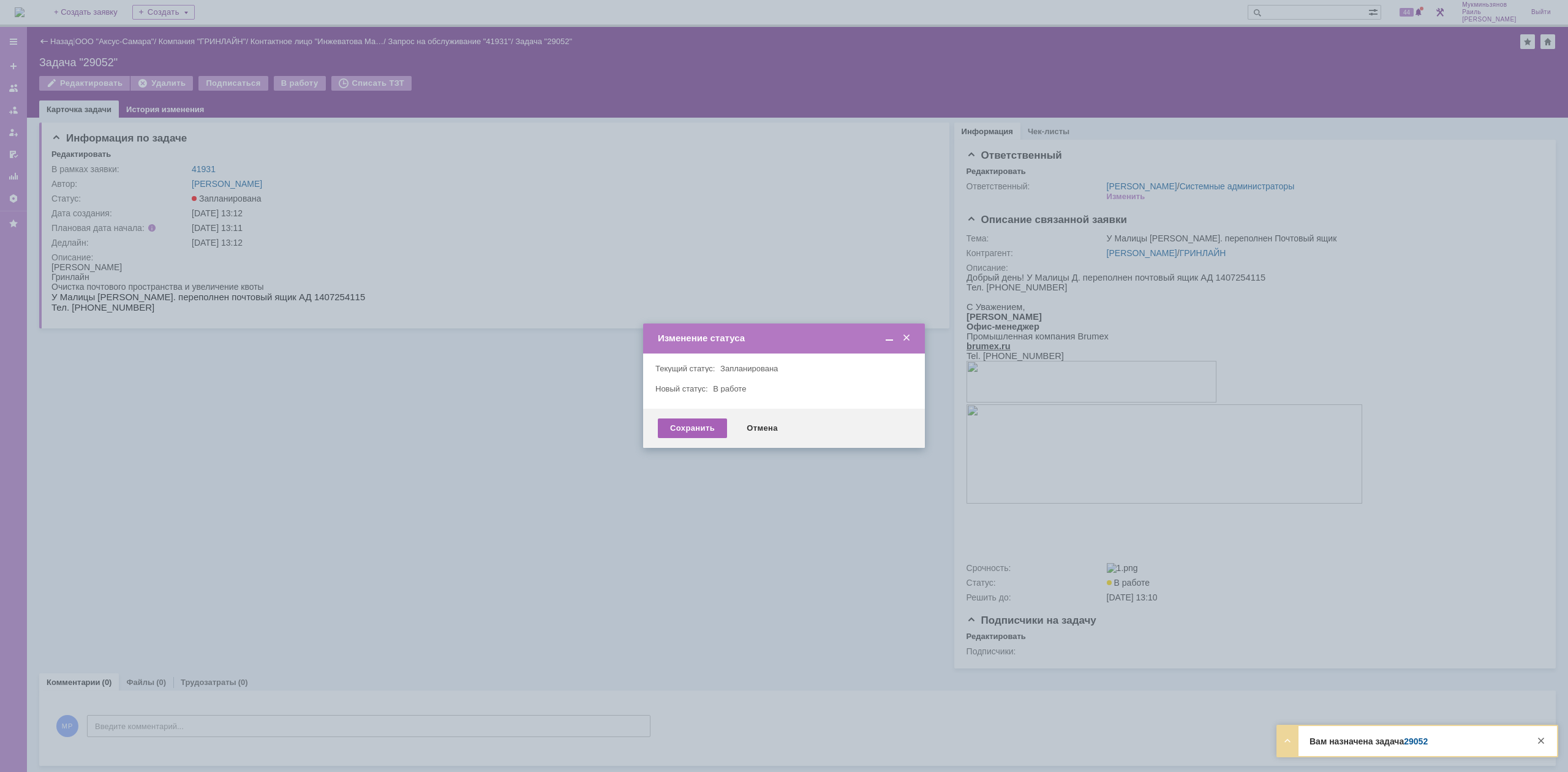
click at [692, 424] on div "Сохранить" at bounding box center [692, 428] width 69 height 20
